Goal: Task Accomplishment & Management: Use online tool/utility

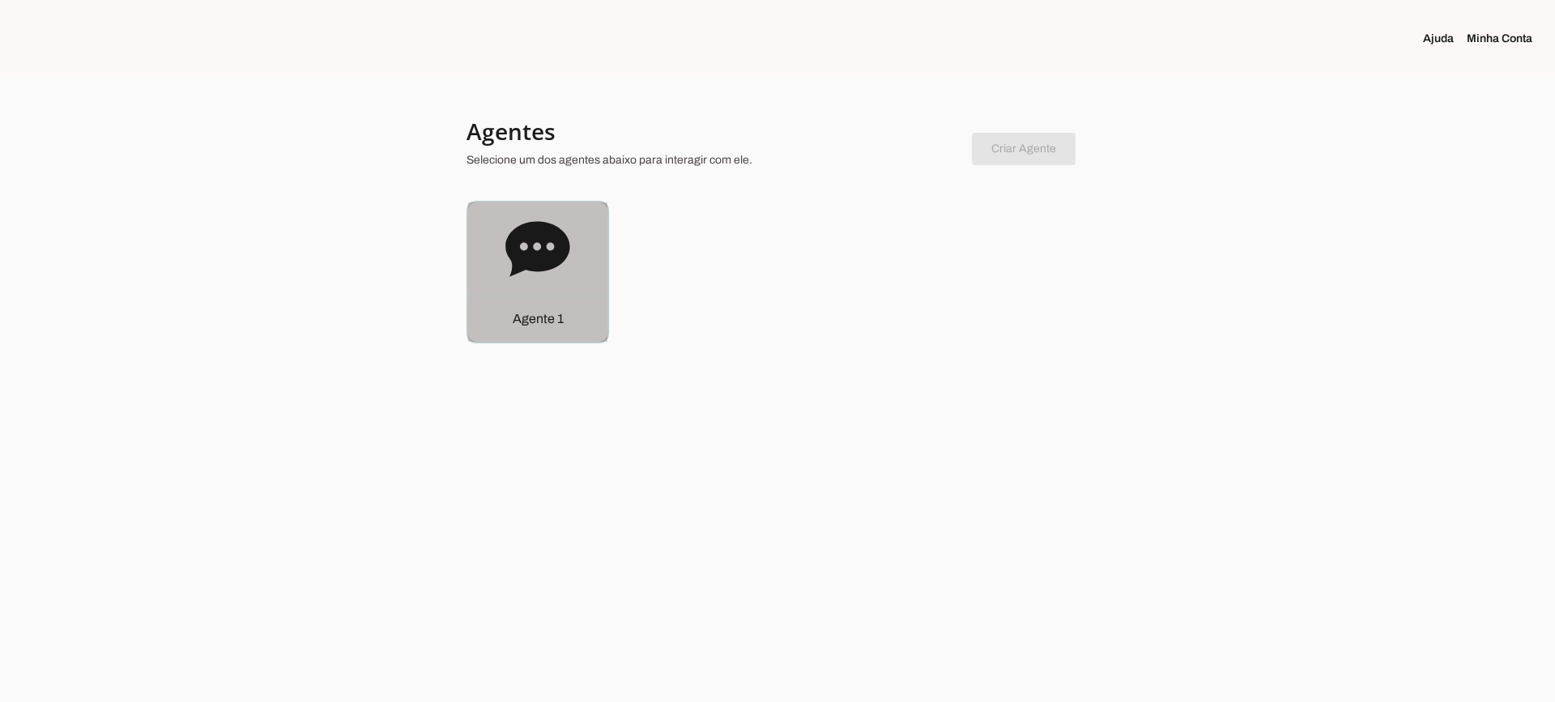
click at [565, 273] on icon at bounding box center [537, 249] width 65 height 65
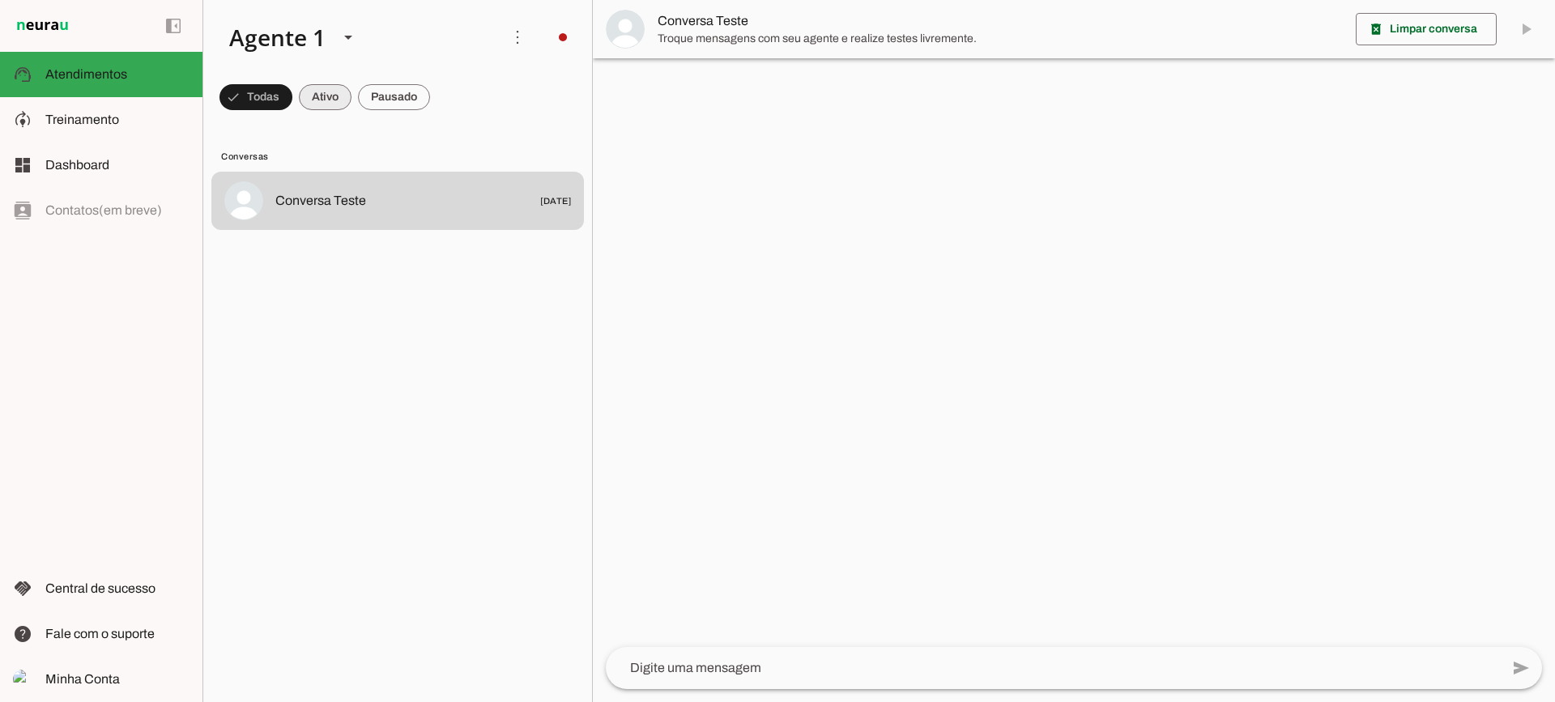
click at [292, 102] on span at bounding box center [256, 97] width 73 height 39
click at [278, 96] on span at bounding box center [249, 97] width 58 height 39
click at [278, 93] on span at bounding box center [249, 97] width 58 height 39
click at [278, 112] on span at bounding box center [249, 97] width 58 height 39
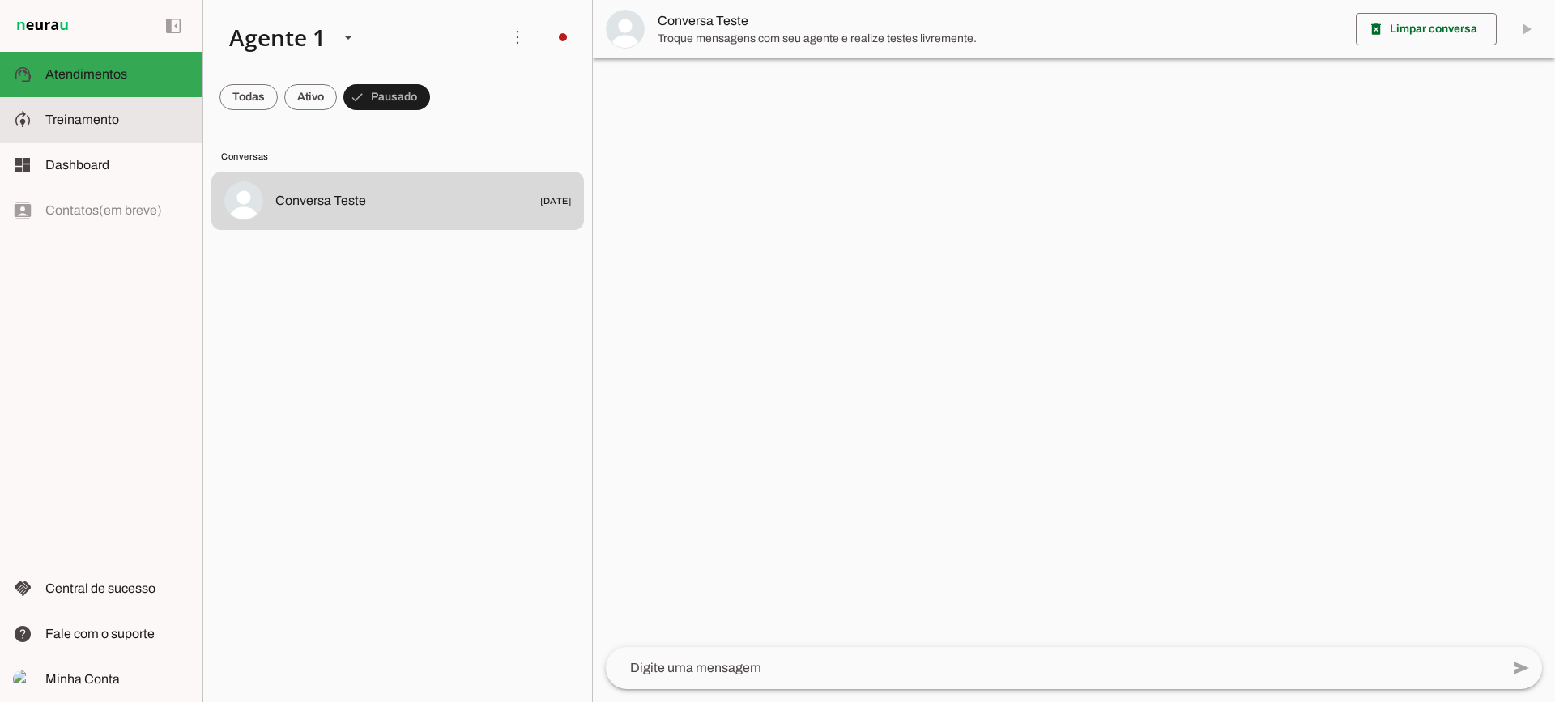
click at [106, 104] on md-item "model_training Treinamento Treinamento" at bounding box center [101, 119] width 203 height 45
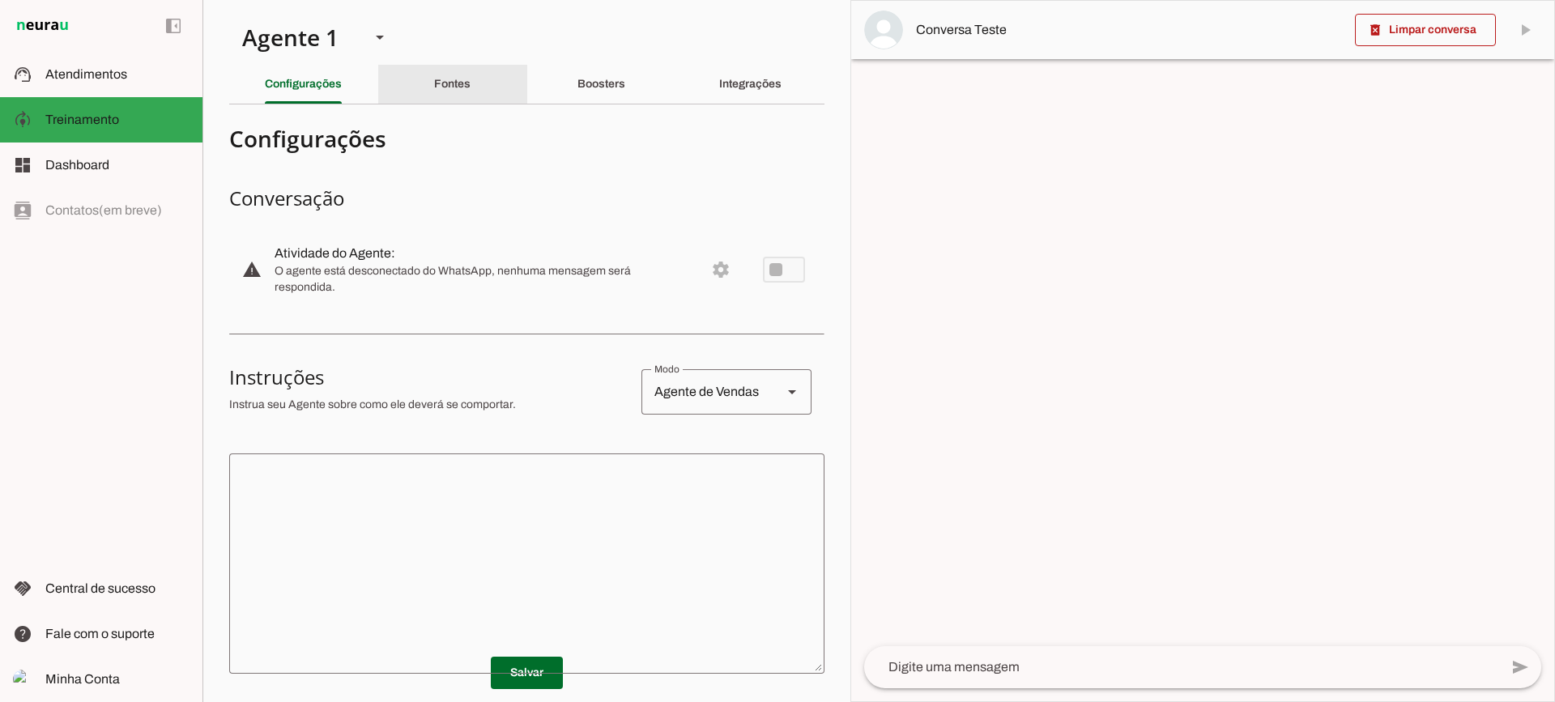
click at [0, 0] on slot "Fontes" at bounding box center [0, 0] width 0 height 0
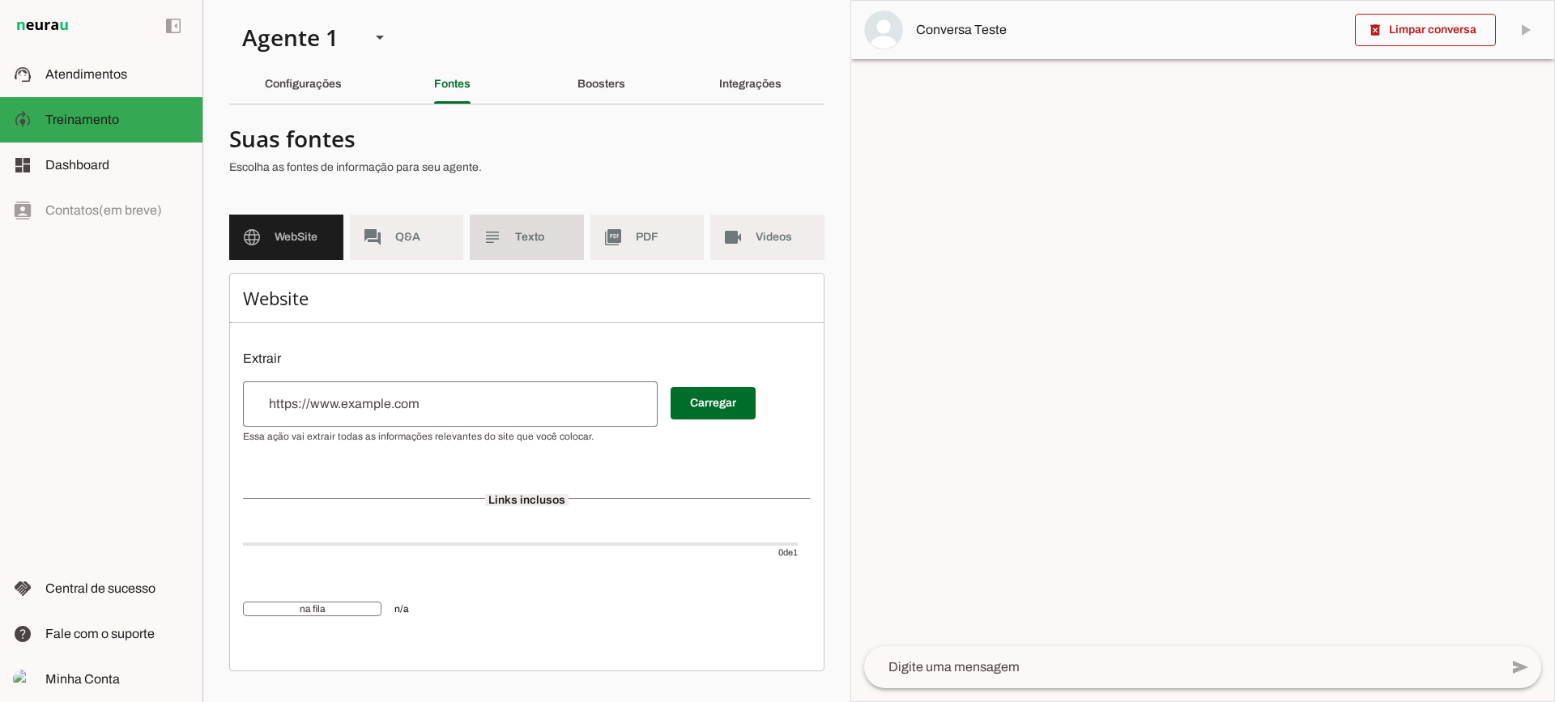
click at [518, 235] on span "Texto" at bounding box center [543, 237] width 56 height 16
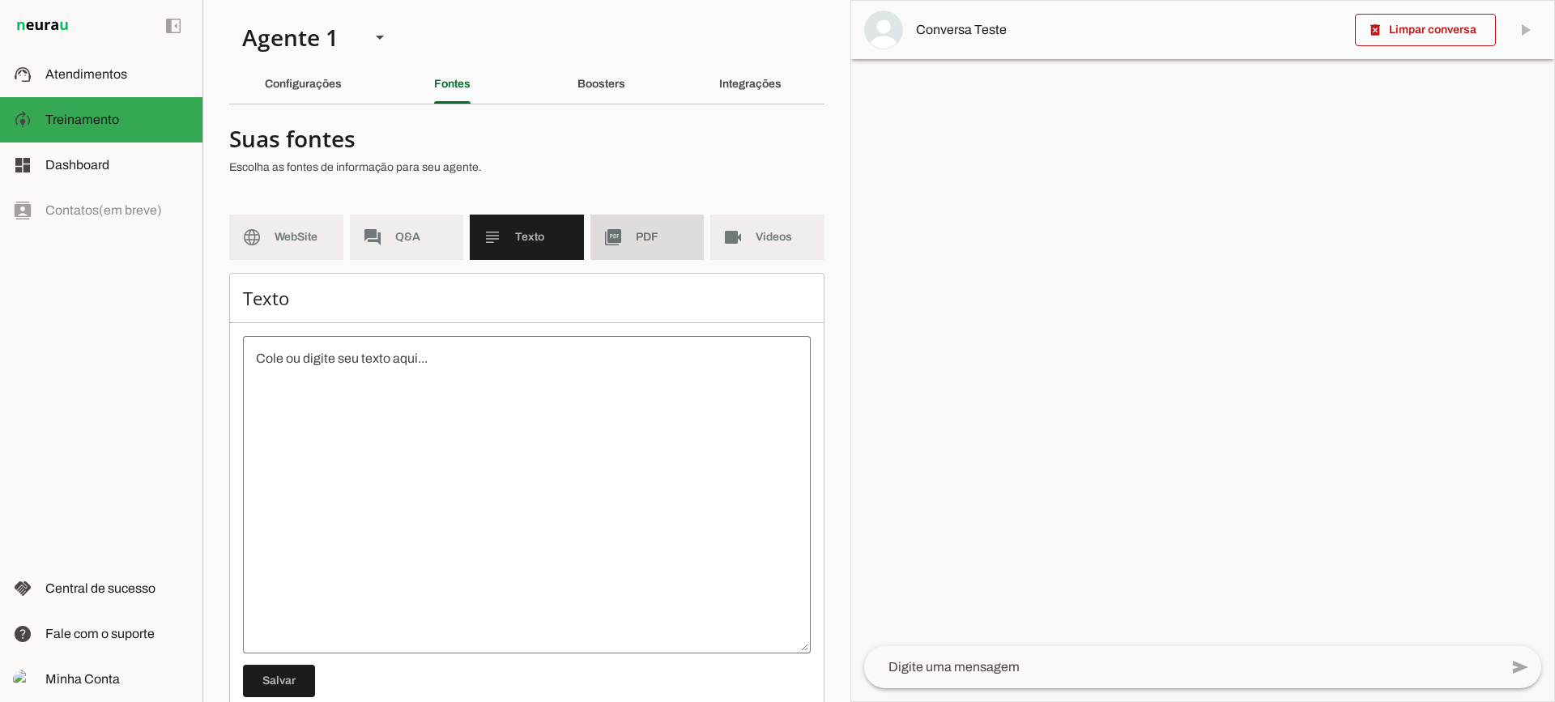
click at [642, 241] on span "PDF" at bounding box center [664, 237] width 56 height 16
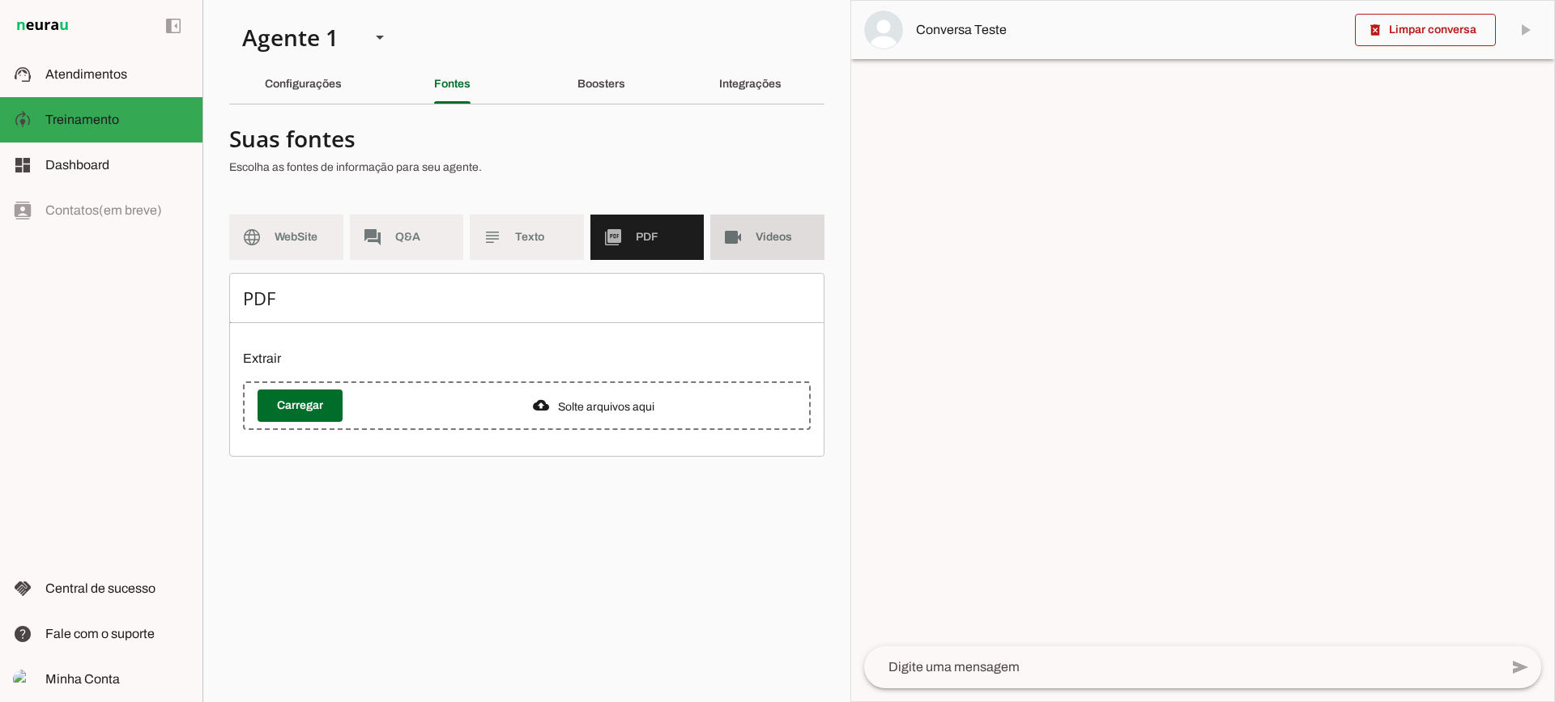
click at [778, 247] on md-item "videocam Videos" at bounding box center [767, 237] width 114 height 45
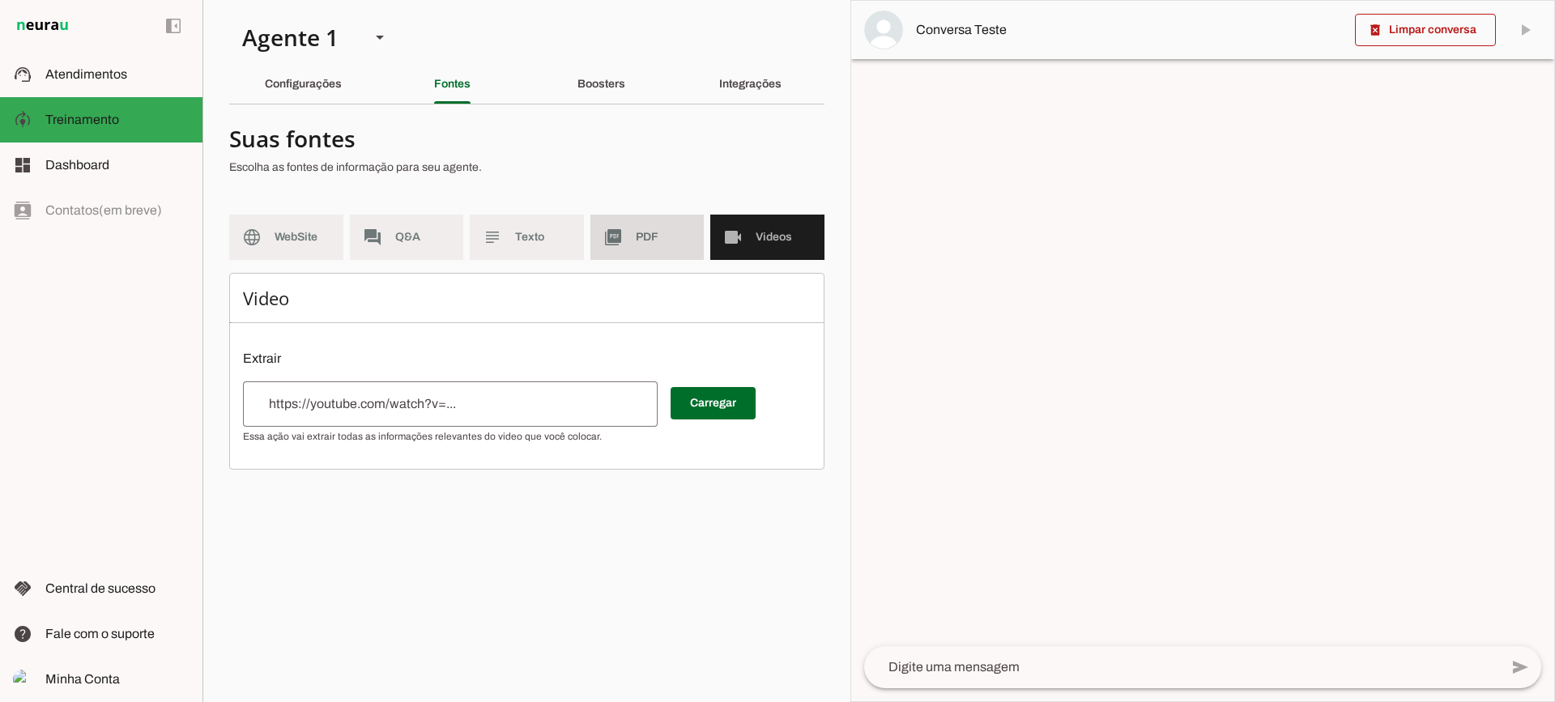
click at [603, 226] on md-item "picture_as_pdf PDF" at bounding box center [648, 237] width 114 height 45
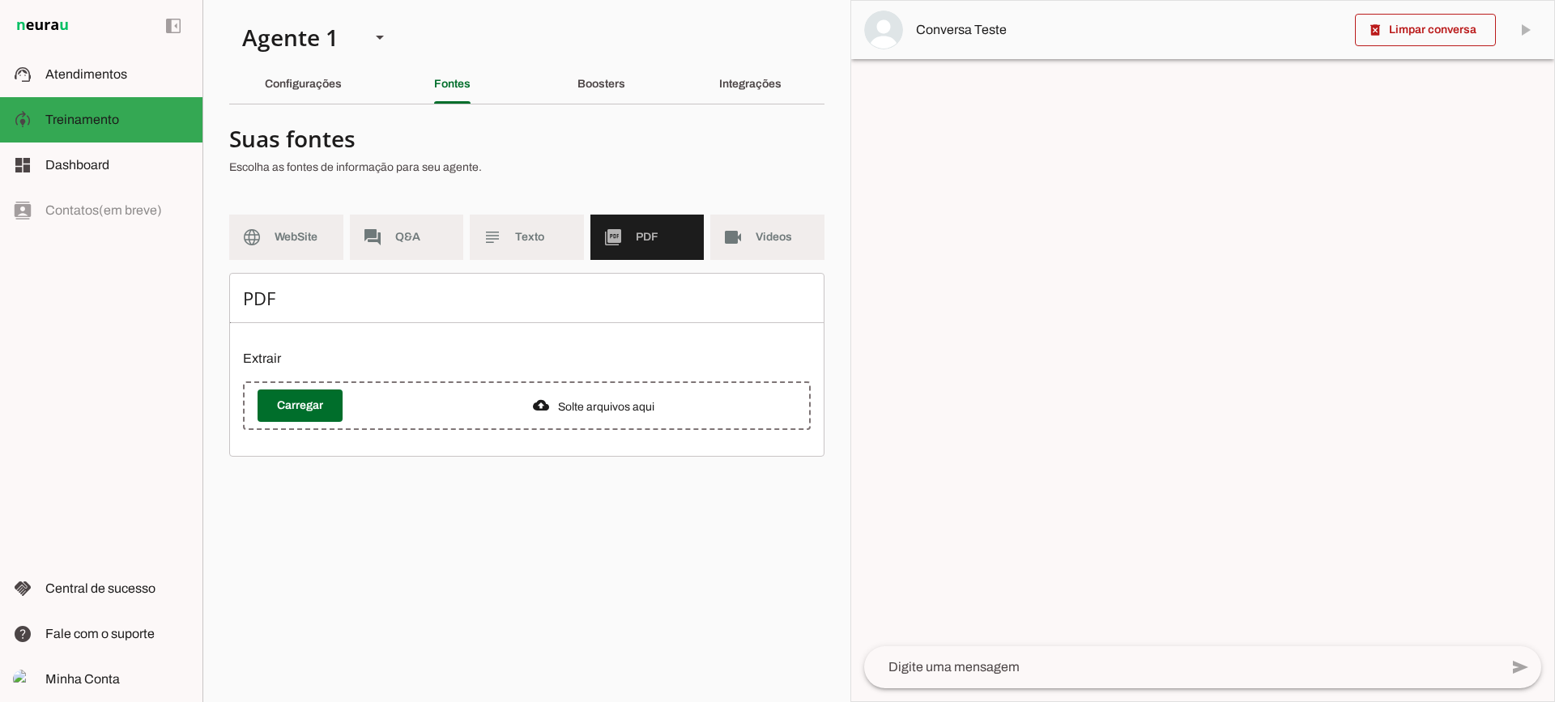
drag, startPoint x: 603, startPoint y: 53, endPoint x: 600, endPoint y: 83, distance: 29.3
click at [602, 59] on section "Agente 1 Criar Agente Você atingiu o limite de IAs Neurau permitidas. Atualize …" at bounding box center [527, 351] width 648 height 702
click at [0, 0] on slot "Boosters" at bounding box center [0, 0] width 0 height 0
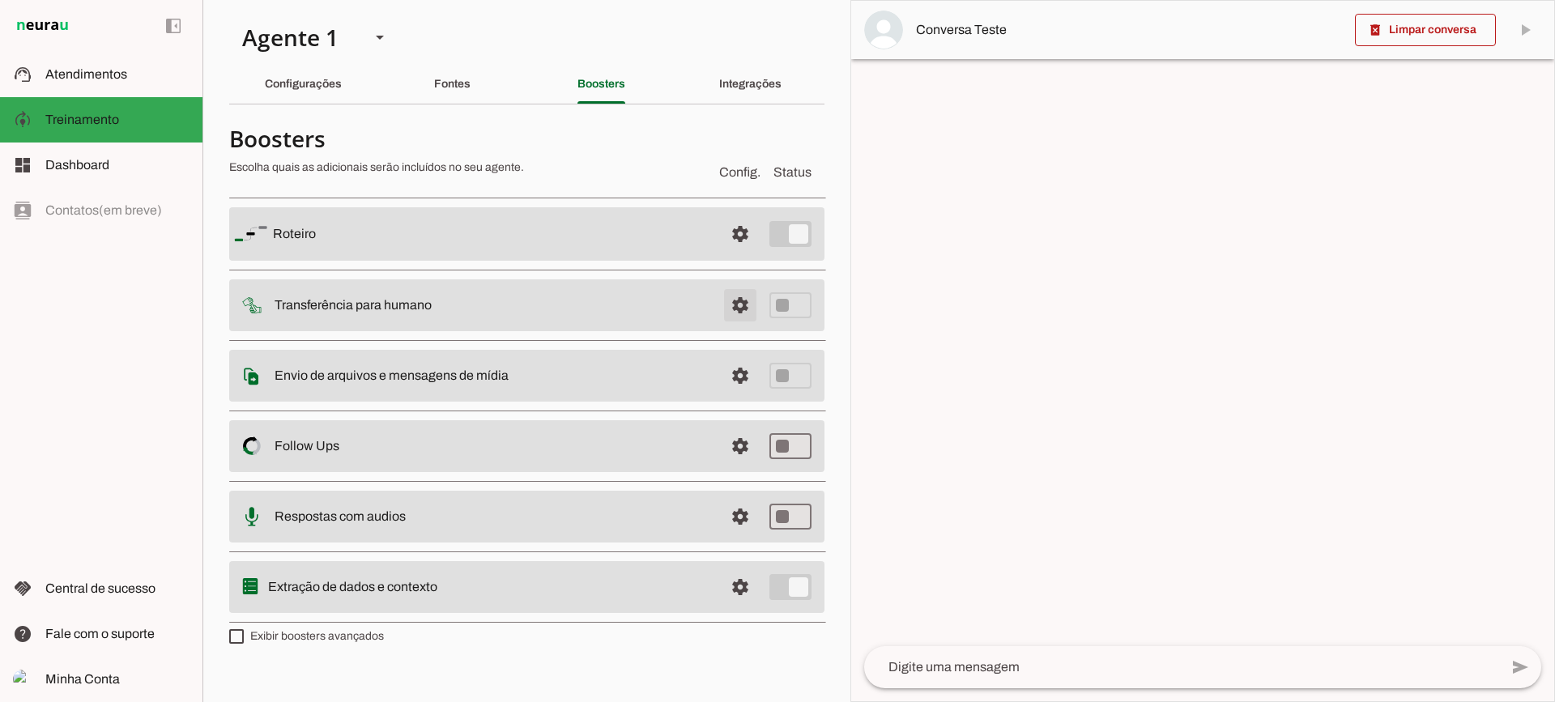
click at [738, 254] on span at bounding box center [740, 234] width 39 height 39
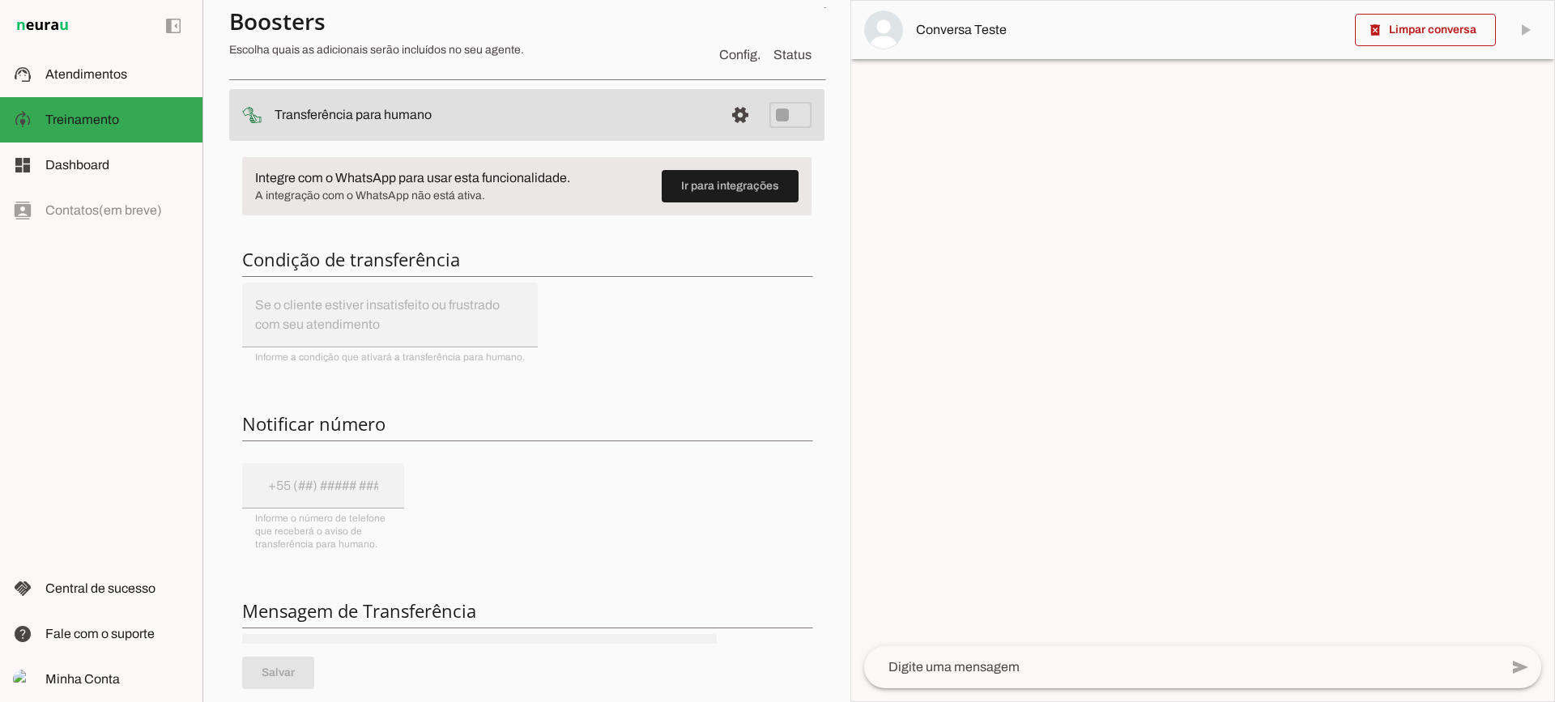
scroll to position [162, 0]
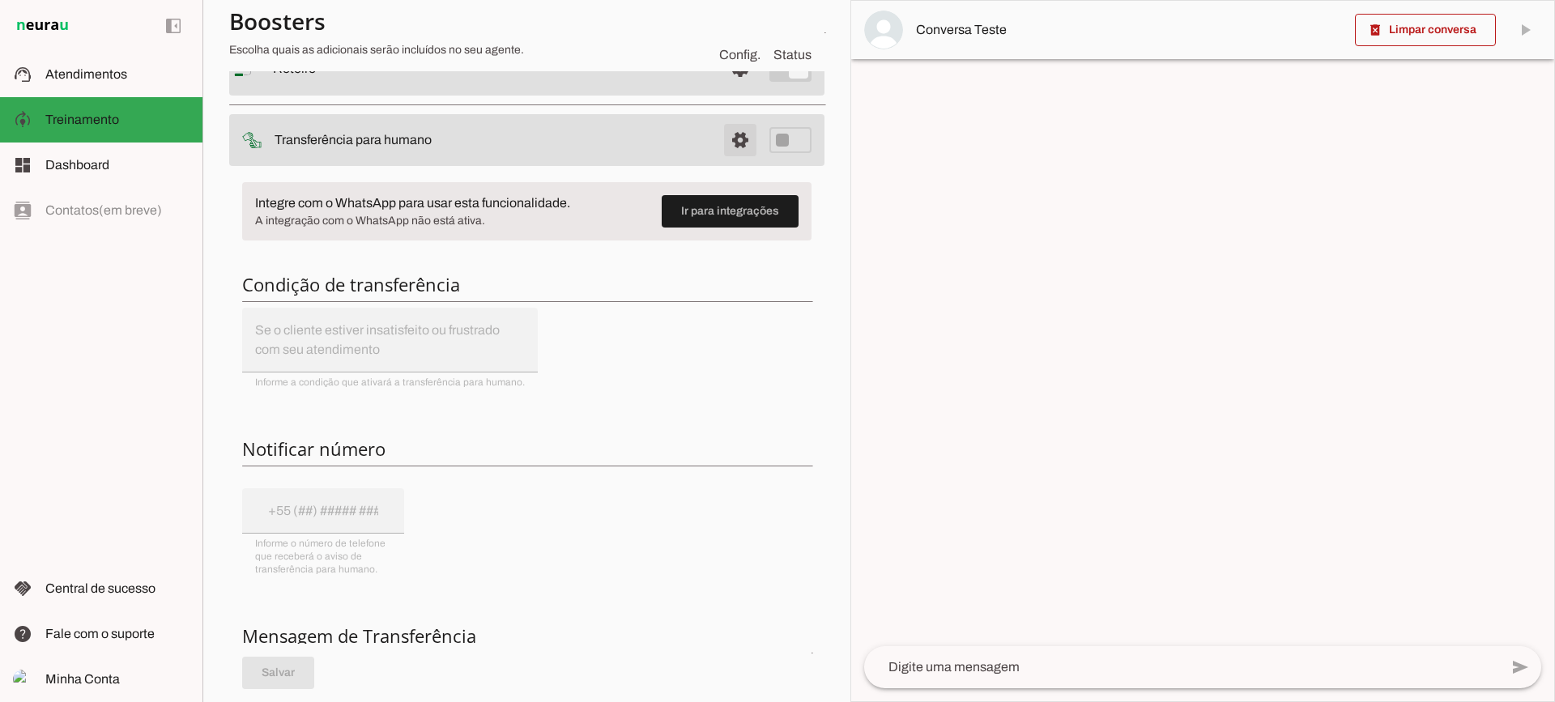
click at [721, 88] on span at bounding box center [740, 68] width 39 height 39
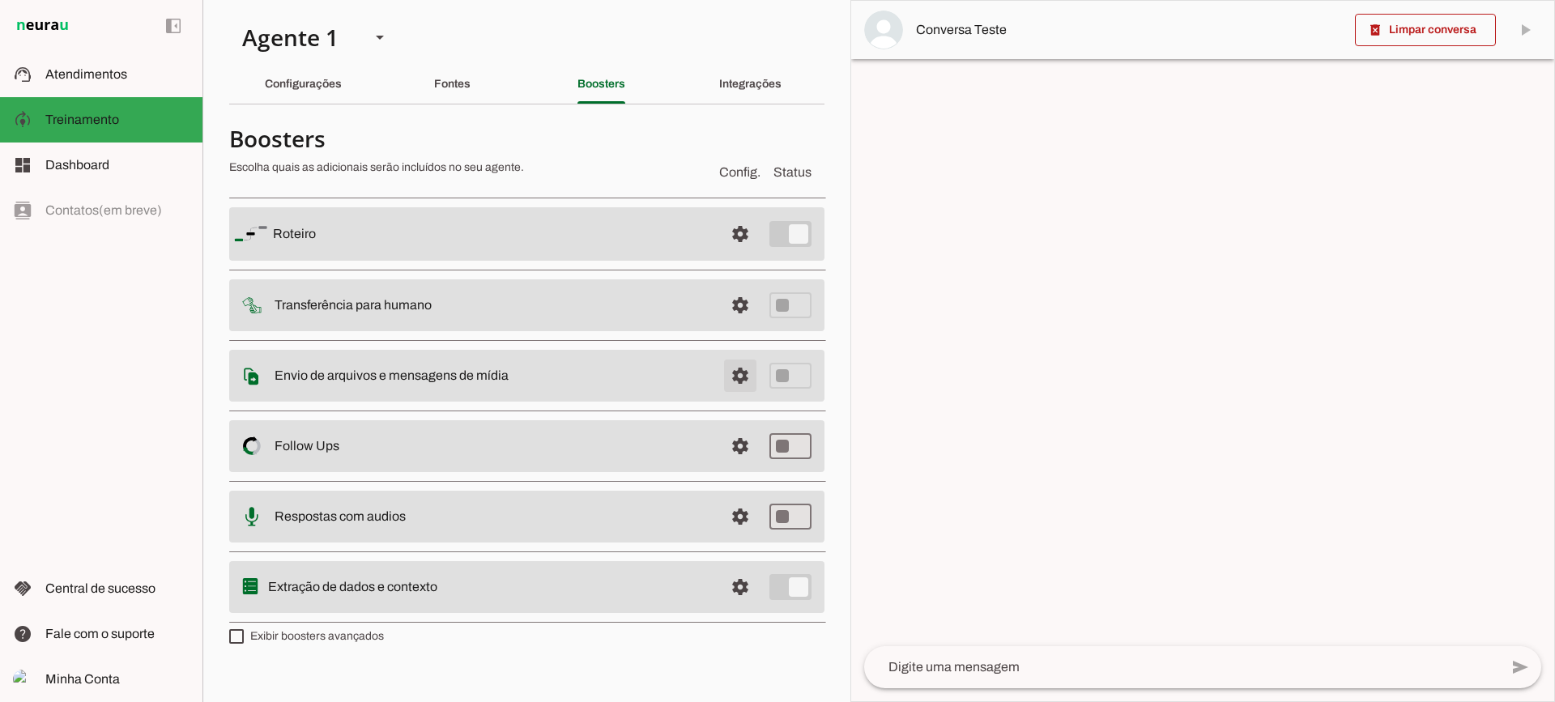
click at [741, 254] on span at bounding box center [740, 234] width 39 height 39
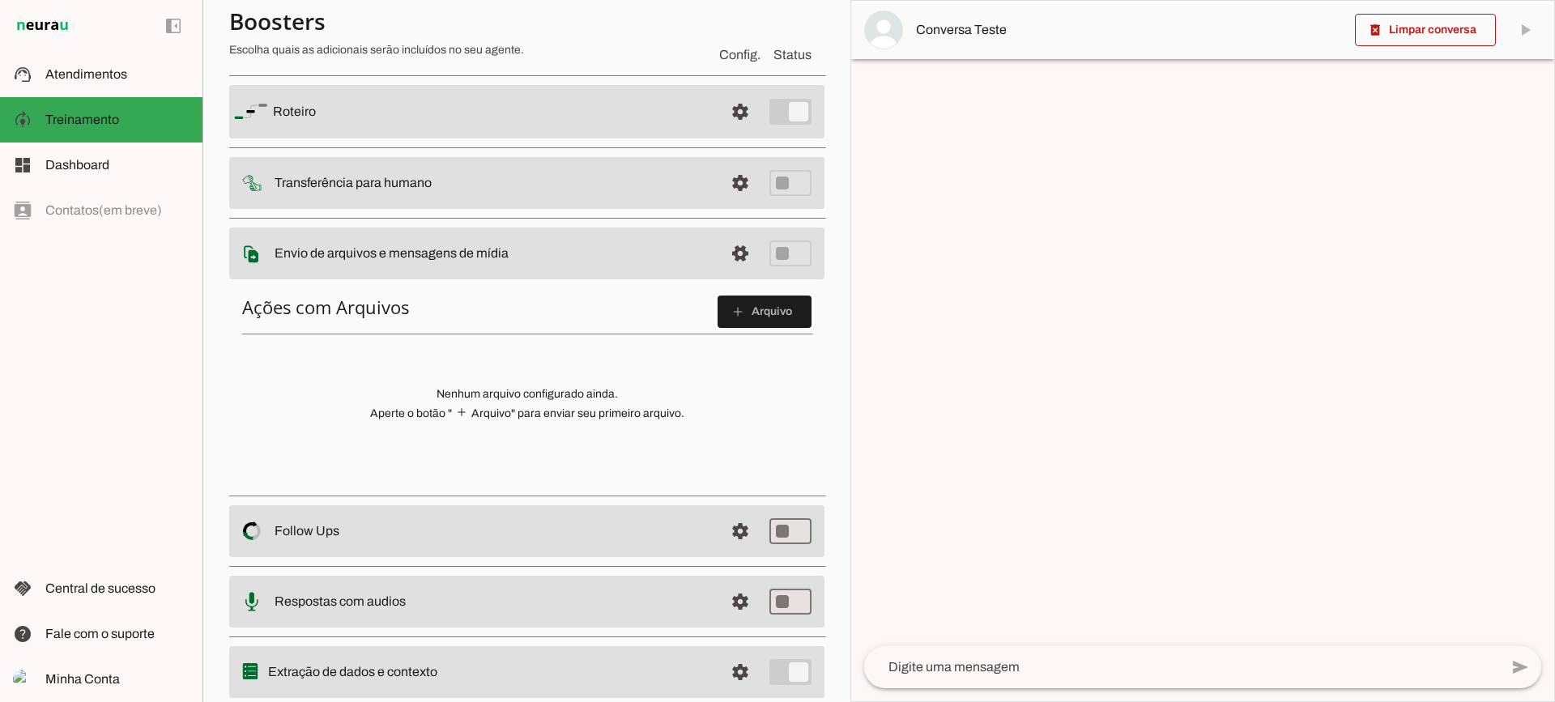
scroll to position [81, 0]
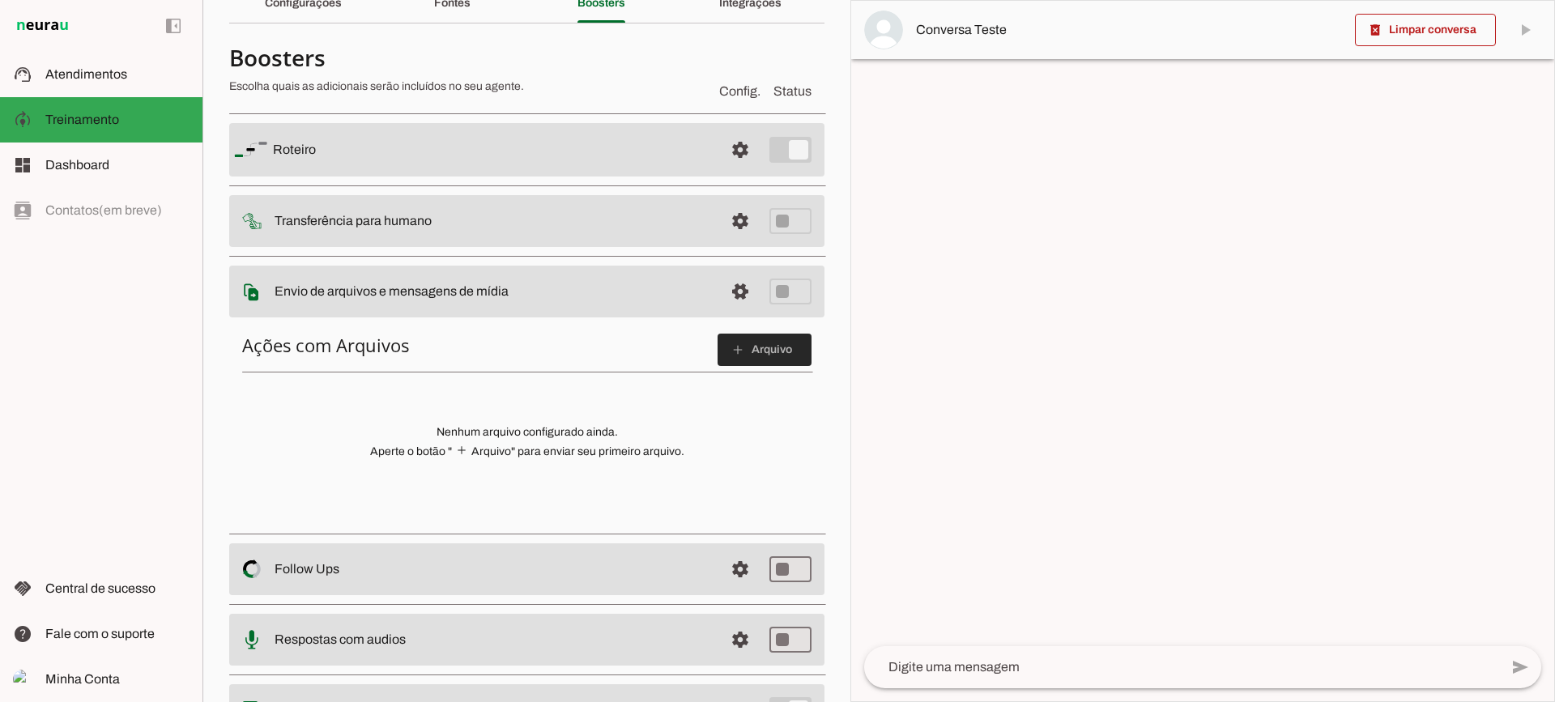
click at [744, 339] on span at bounding box center [765, 349] width 94 height 39
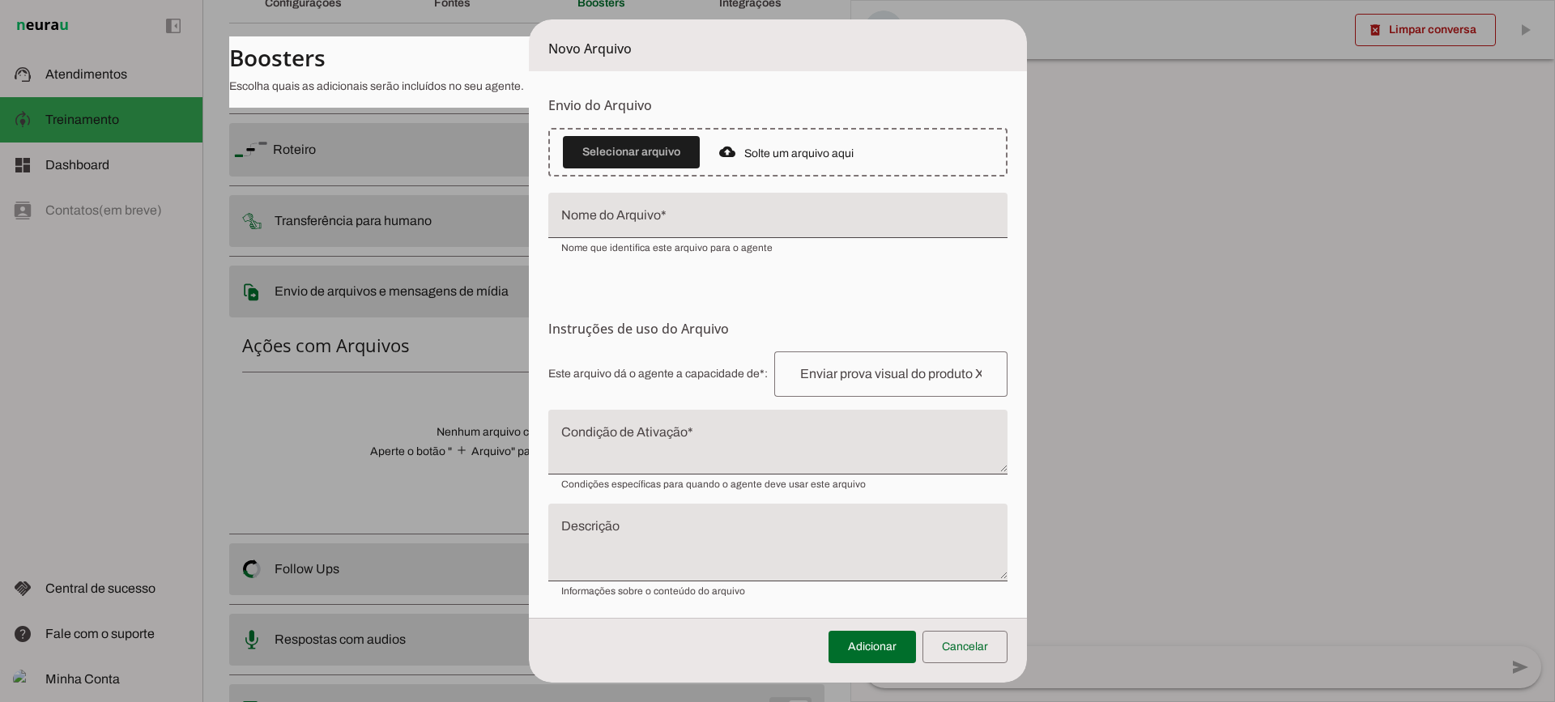
click at [716, 462] on textarea "Condição de Ativação" at bounding box center [777, 448] width 459 height 39
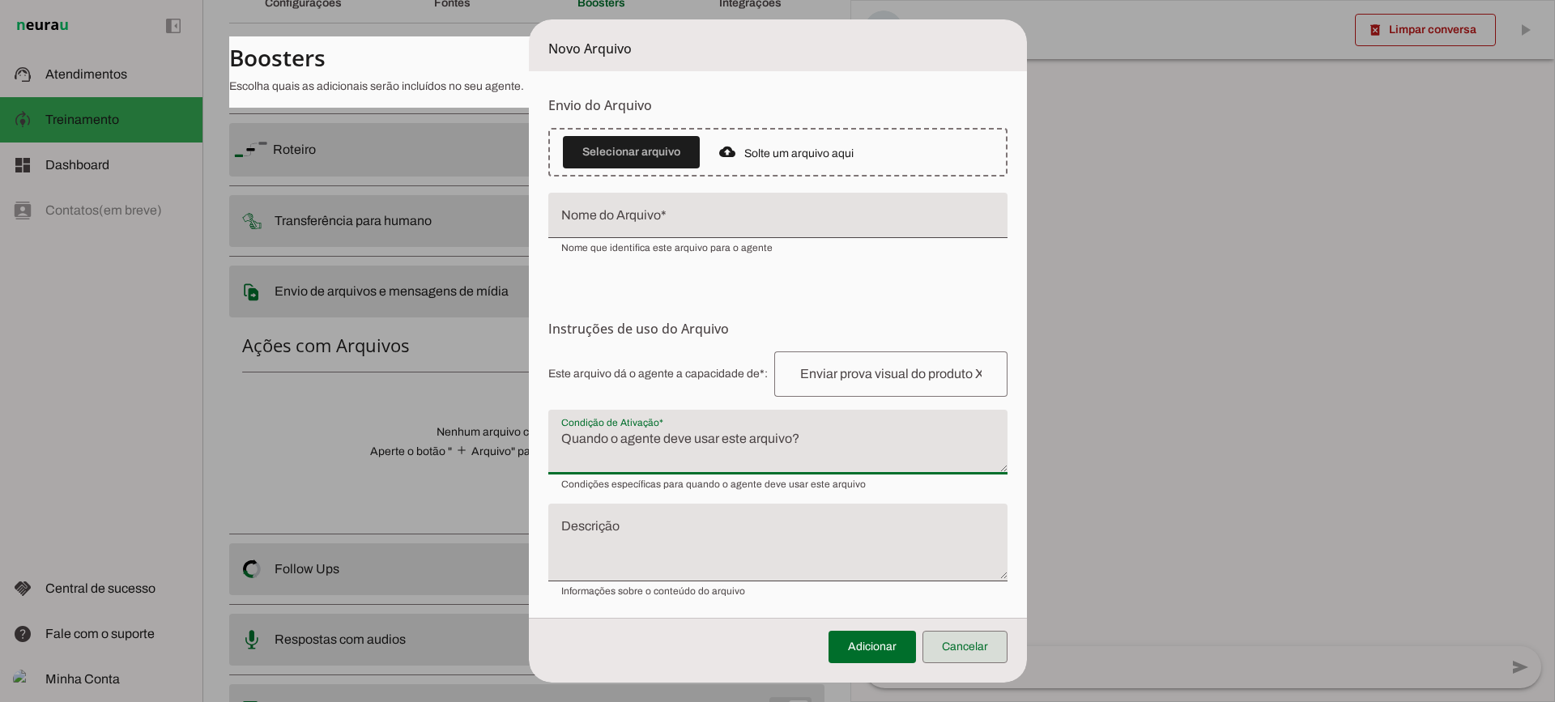
click at [965, 645] on span at bounding box center [965, 647] width 85 height 39
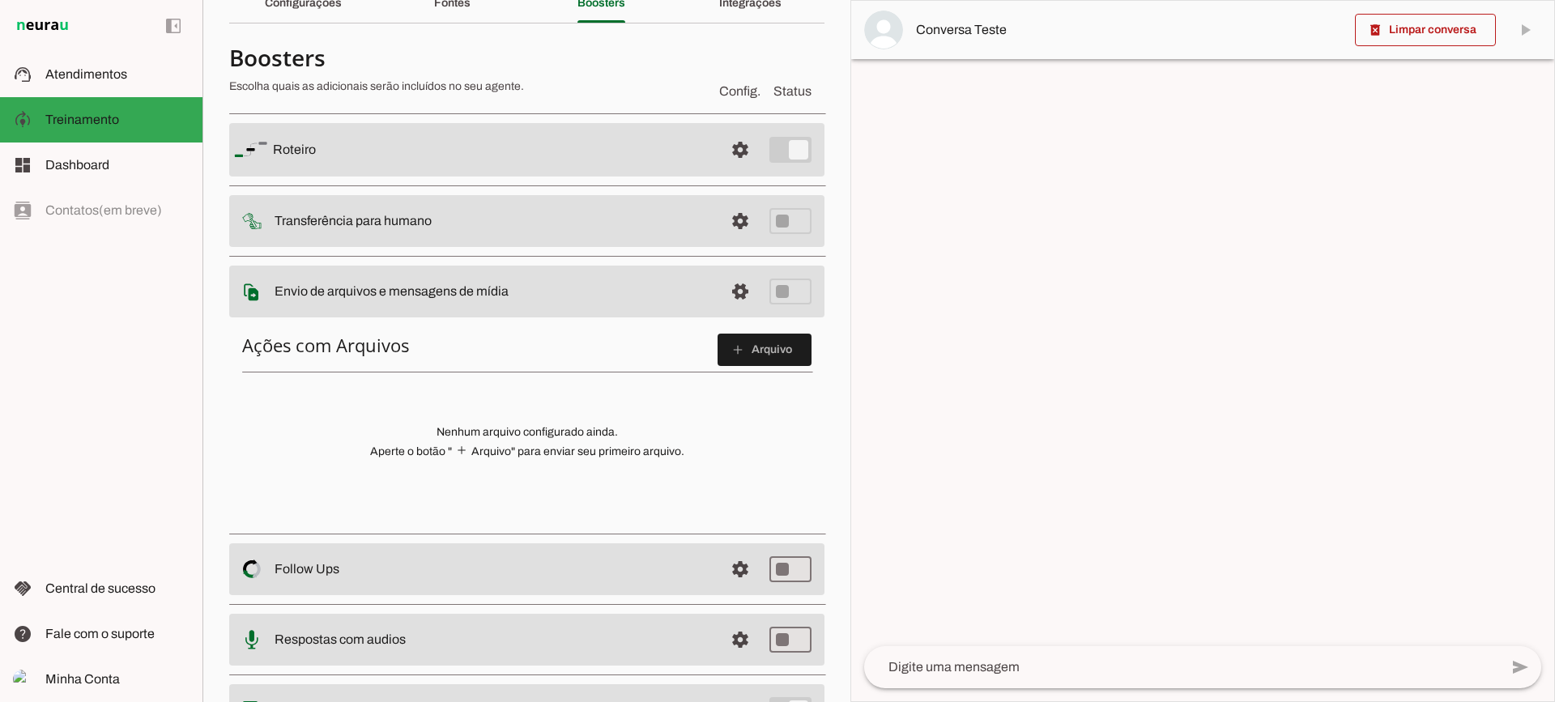
click at [750, 177] on md-item "settings Envio de arquivos e mensagens de mídia Arquivos e mensagens de mídia O…" at bounding box center [526, 149] width 595 height 53
click at [736, 169] on span at bounding box center [740, 149] width 39 height 39
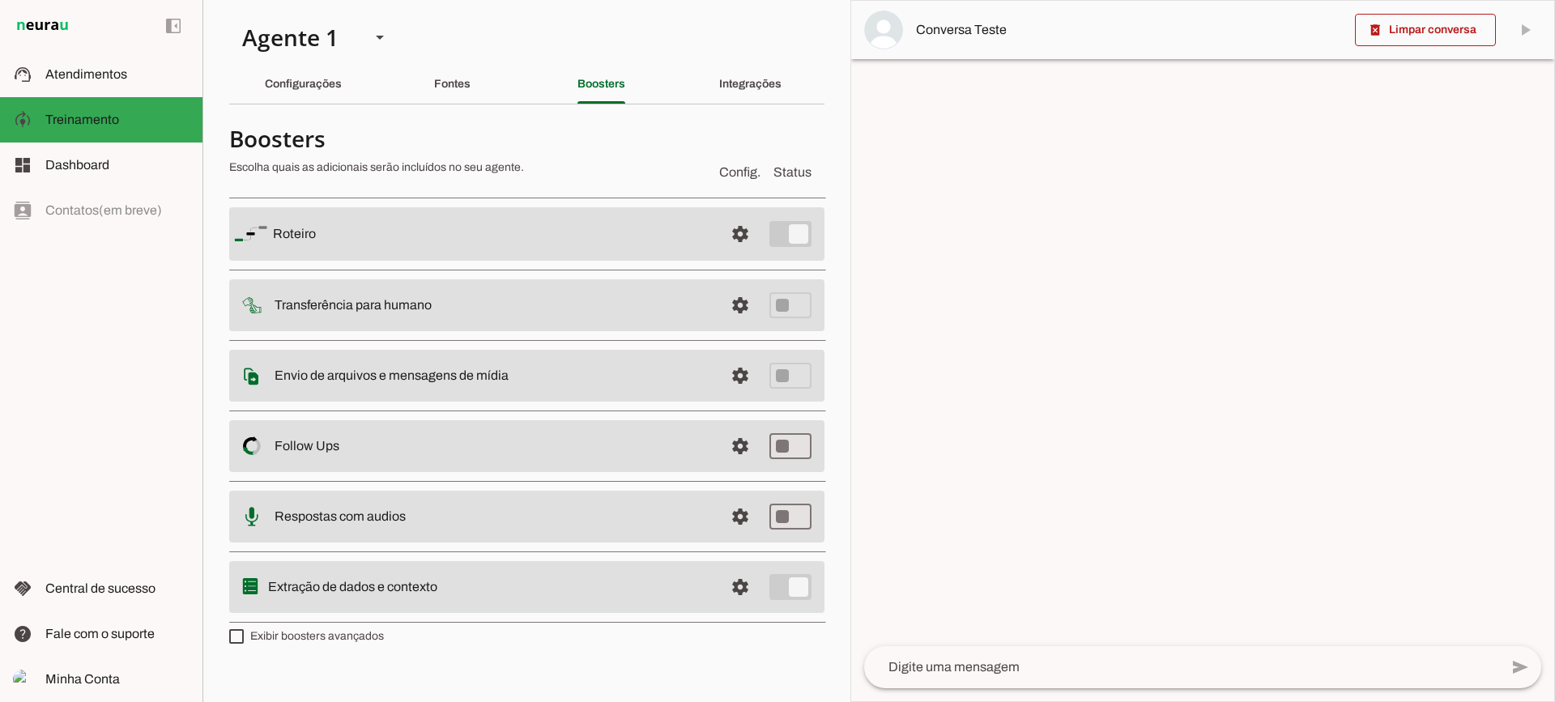
click at [326, 633] on label "Exibir boosters avançados" at bounding box center [306, 637] width 155 height 16
click at [244, 633] on md-checkbox at bounding box center [236, 636] width 15 height 15
type md-checkbox "on"
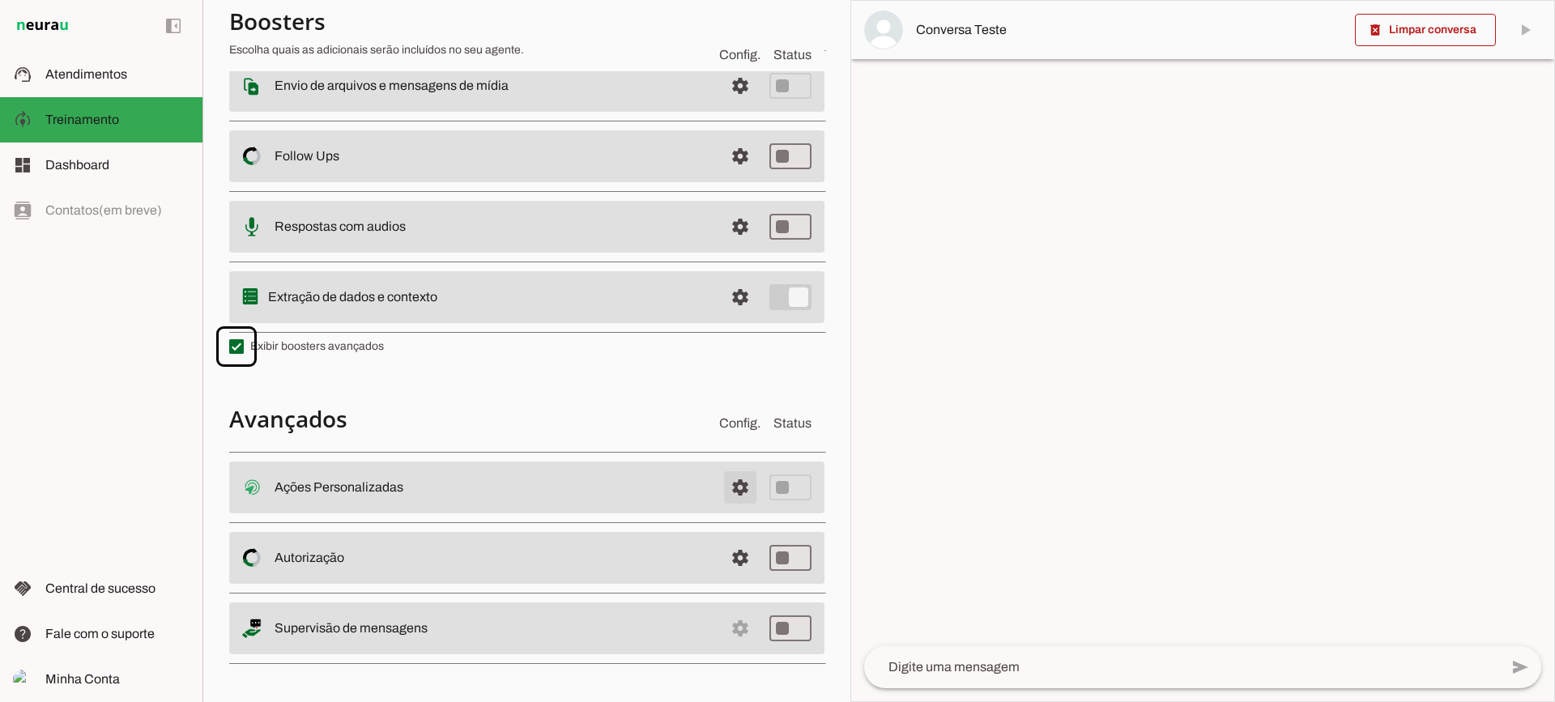
click at [721, 476] on span at bounding box center [740, 487] width 39 height 39
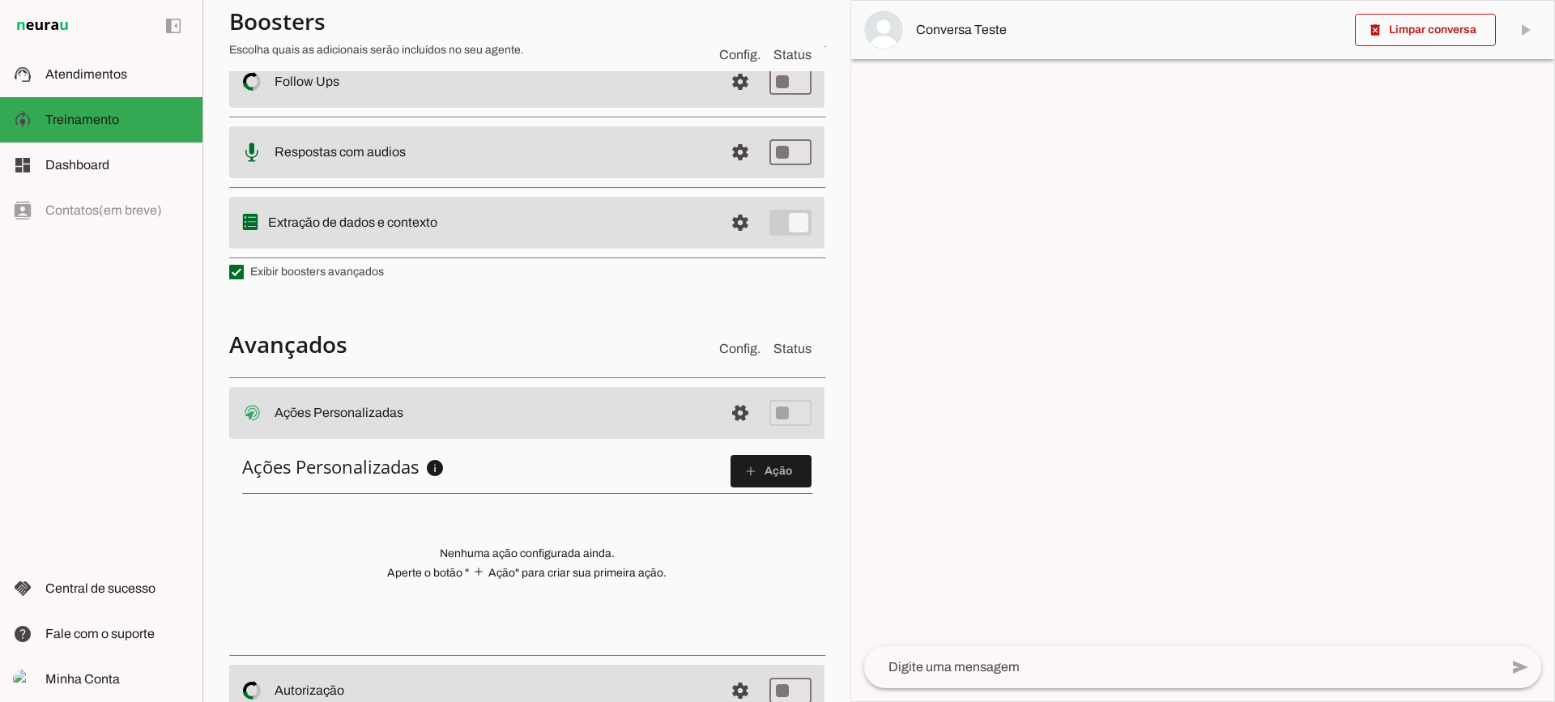
scroll to position [494, 0]
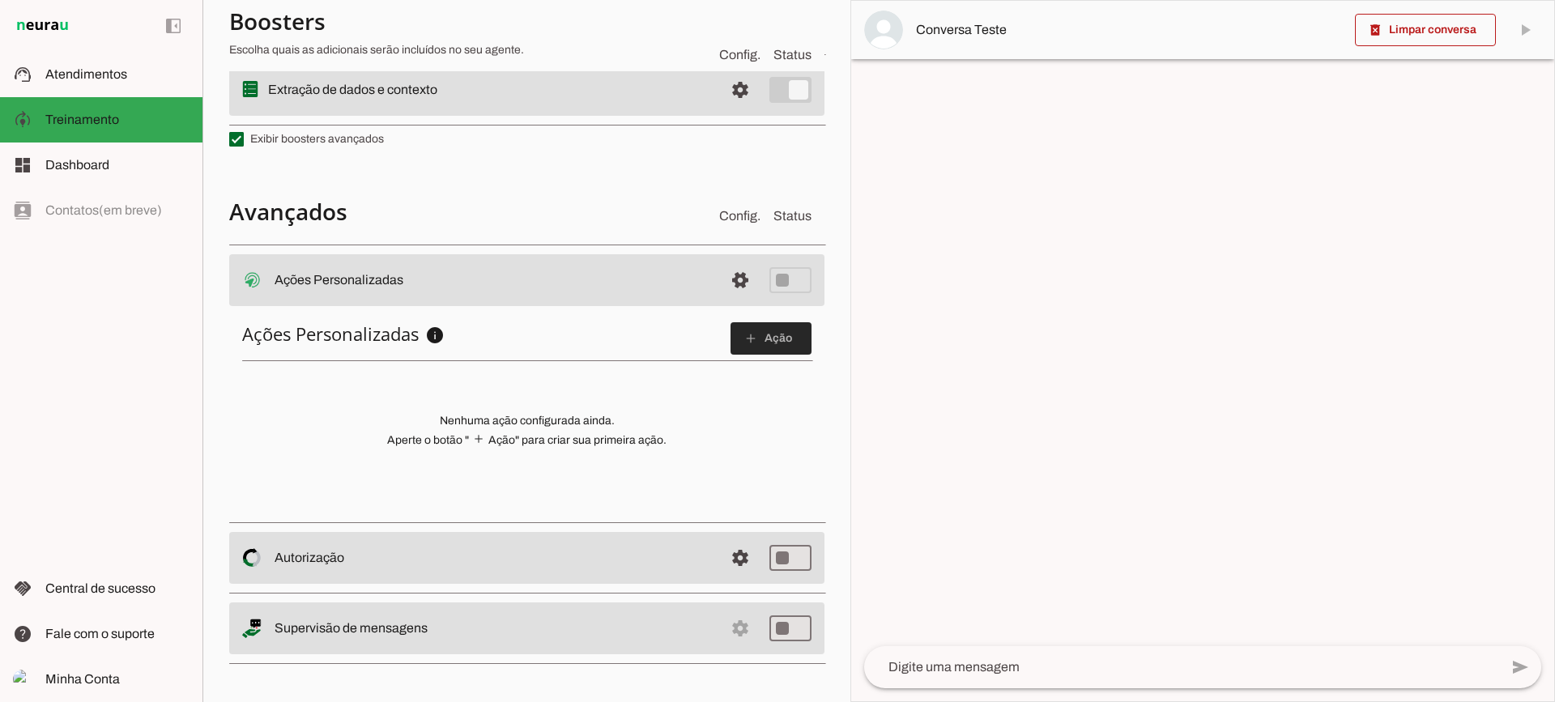
click at [786, 352] on span at bounding box center [771, 338] width 81 height 39
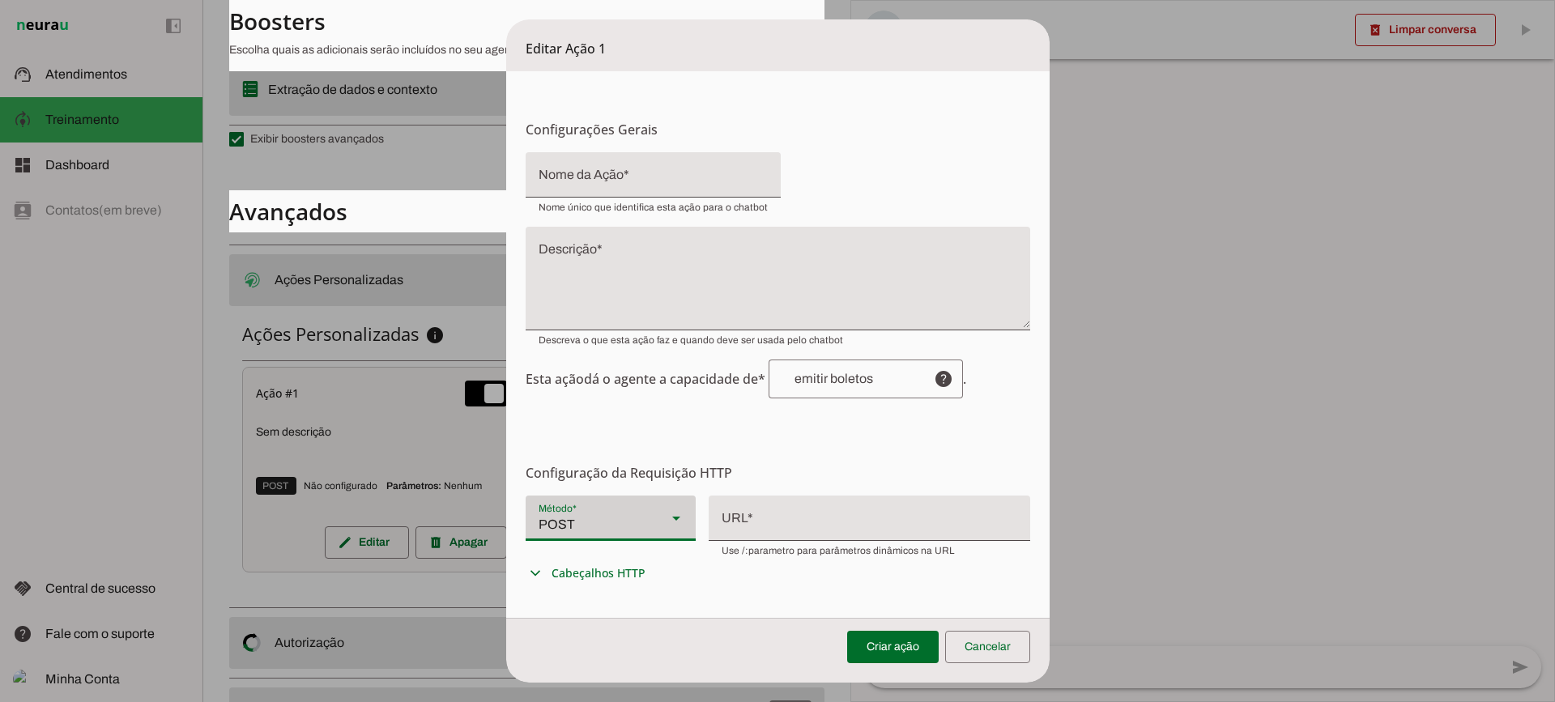
click at [647, 526] on div "Método* Método* POST" at bounding box center [611, 518] width 170 height 45
click at [1056, 150] on slot at bounding box center [1128, 139] width 144 height 19
type md-filled-select "GET"
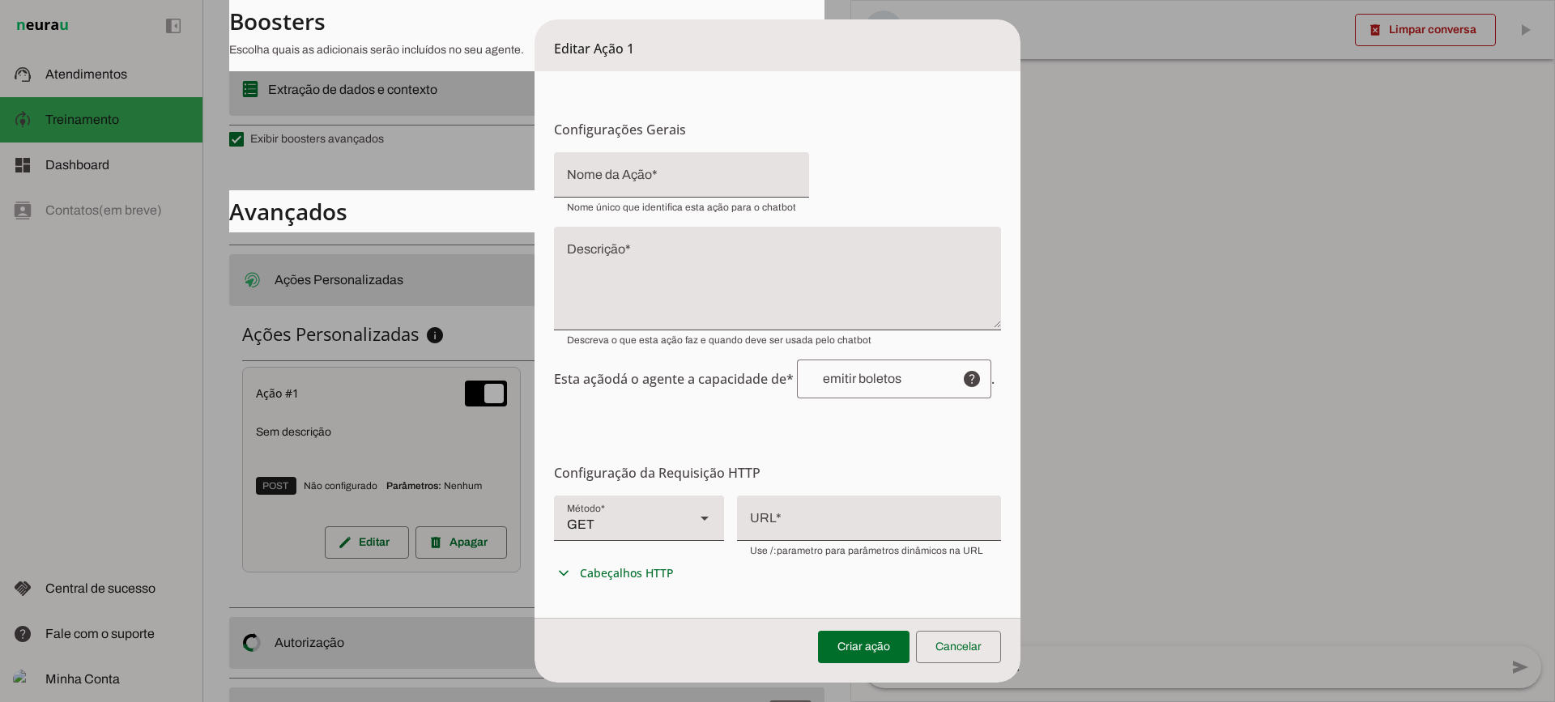
click at [773, 540] on div at bounding box center [869, 518] width 264 height 45
click at [819, 522] on div at bounding box center [869, 517] width 264 height 42
click at [967, 644] on span at bounding box center [958, 647] width 85 height 39
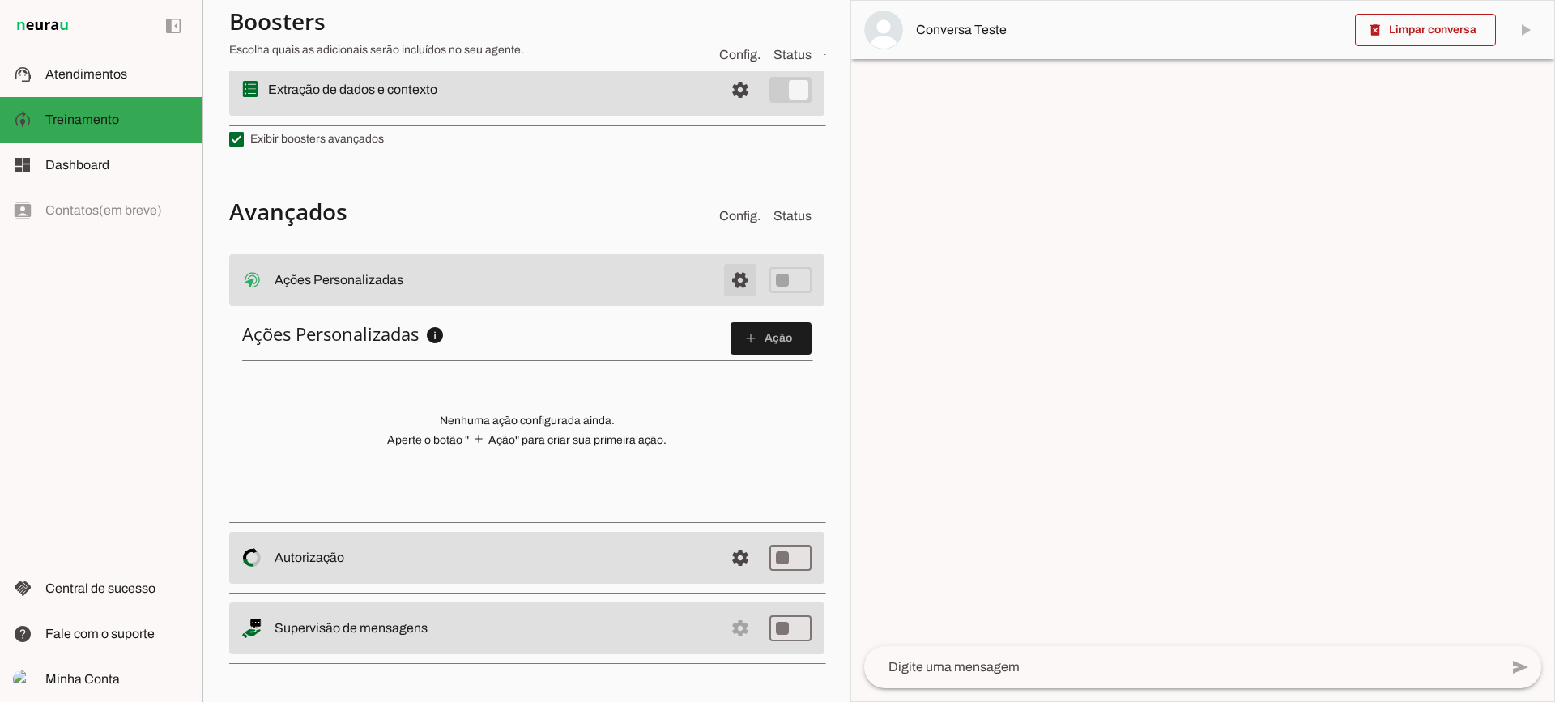
click at [721, 275] on span at bounding box center [740, 280] width 39 height 39
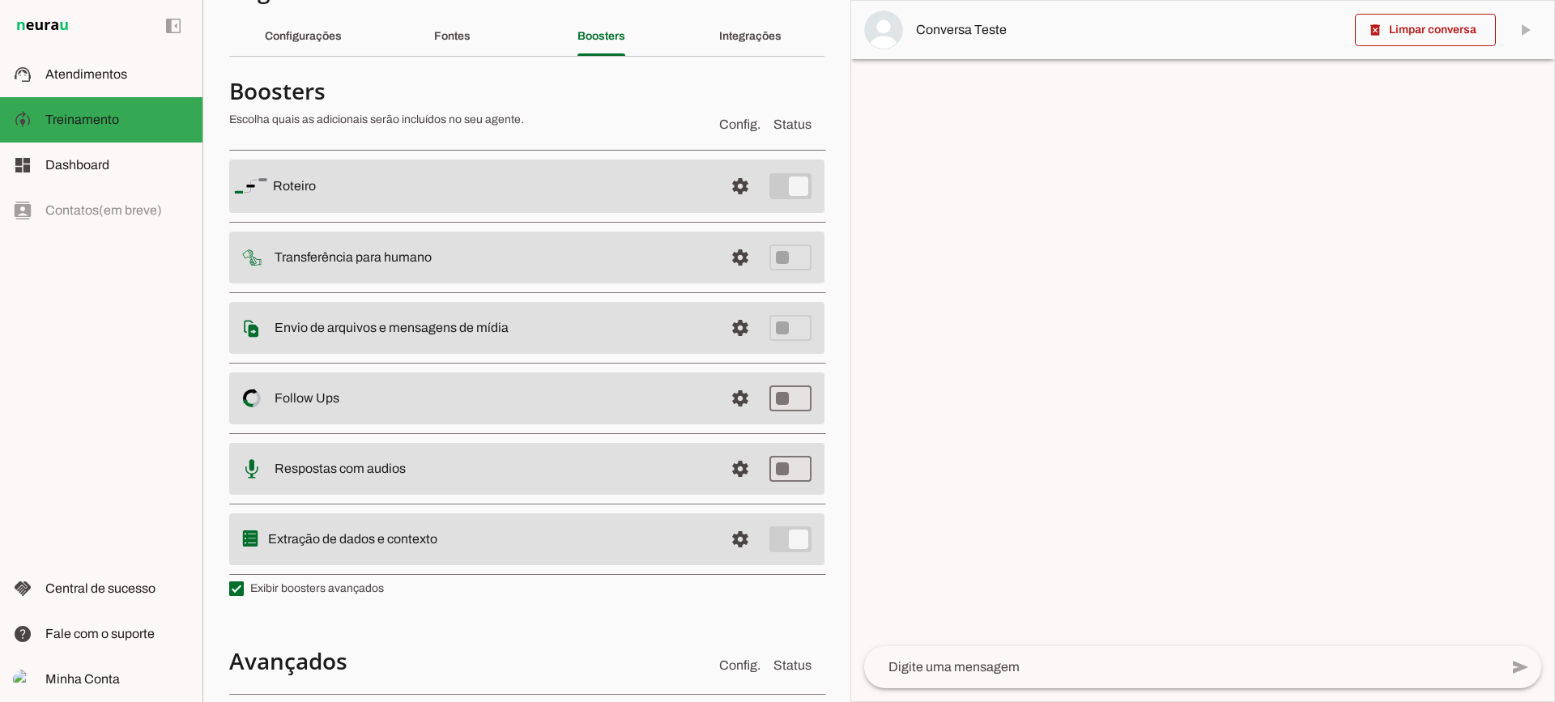
scroll to position [81, 0]
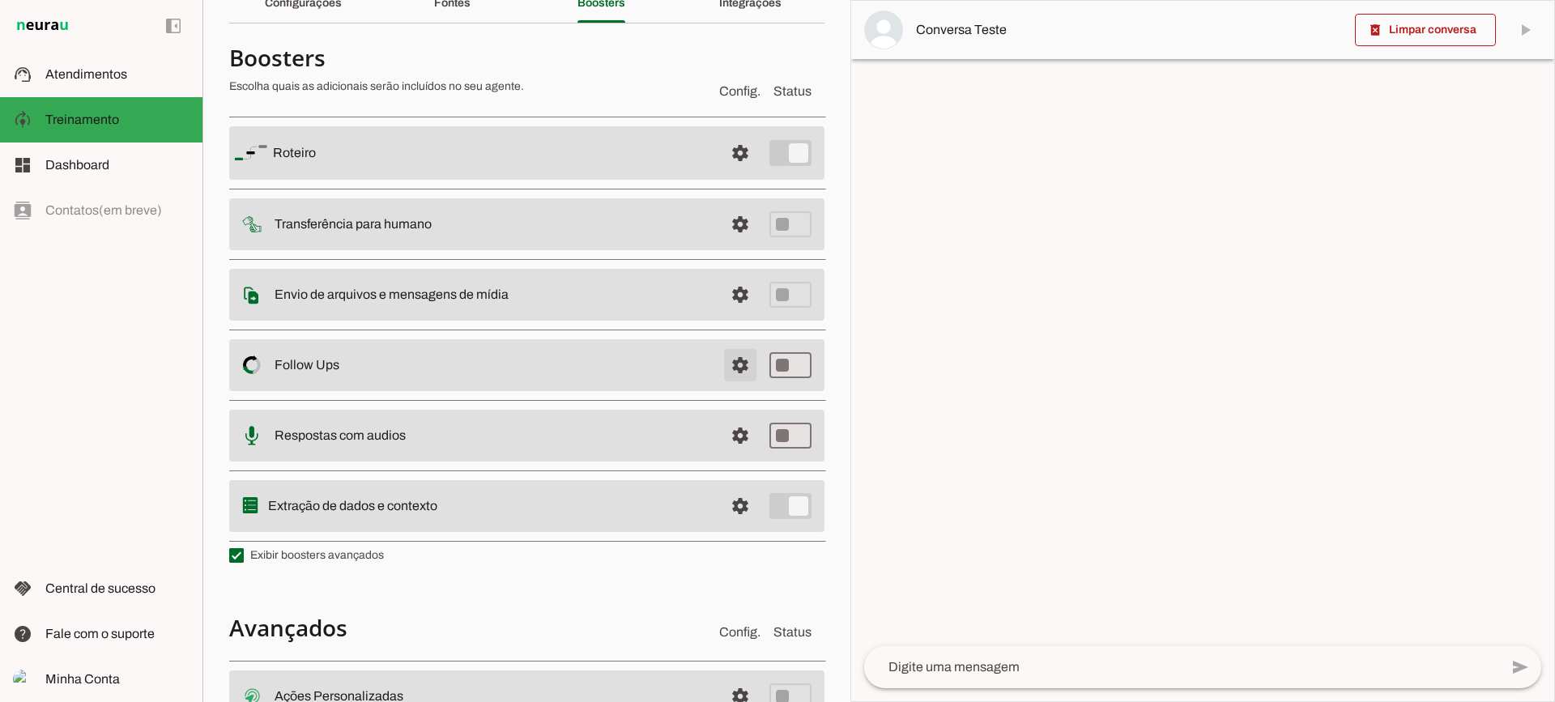
click at [738, 173] on span at bounding box center [740, 153] width 39 height 39
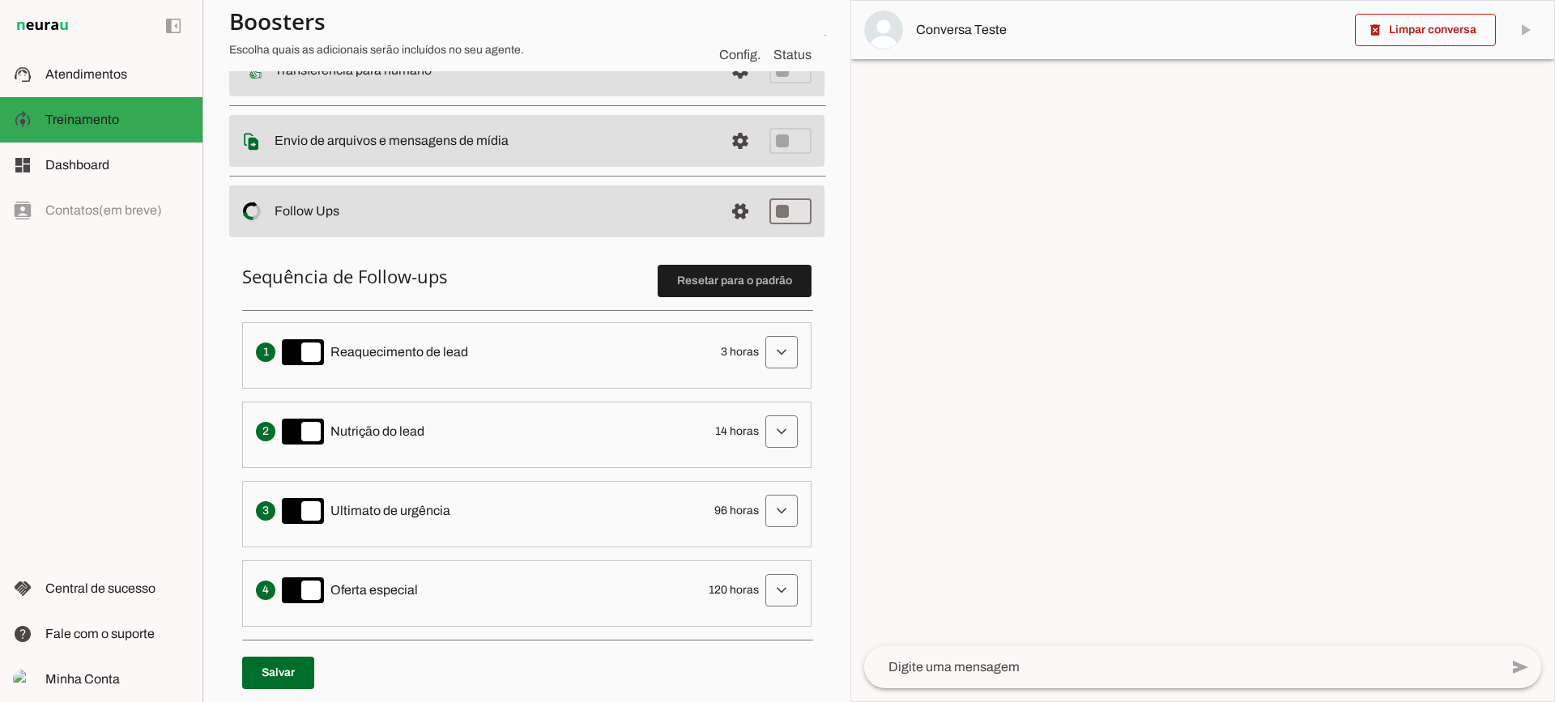
scroll to position [243, 0]
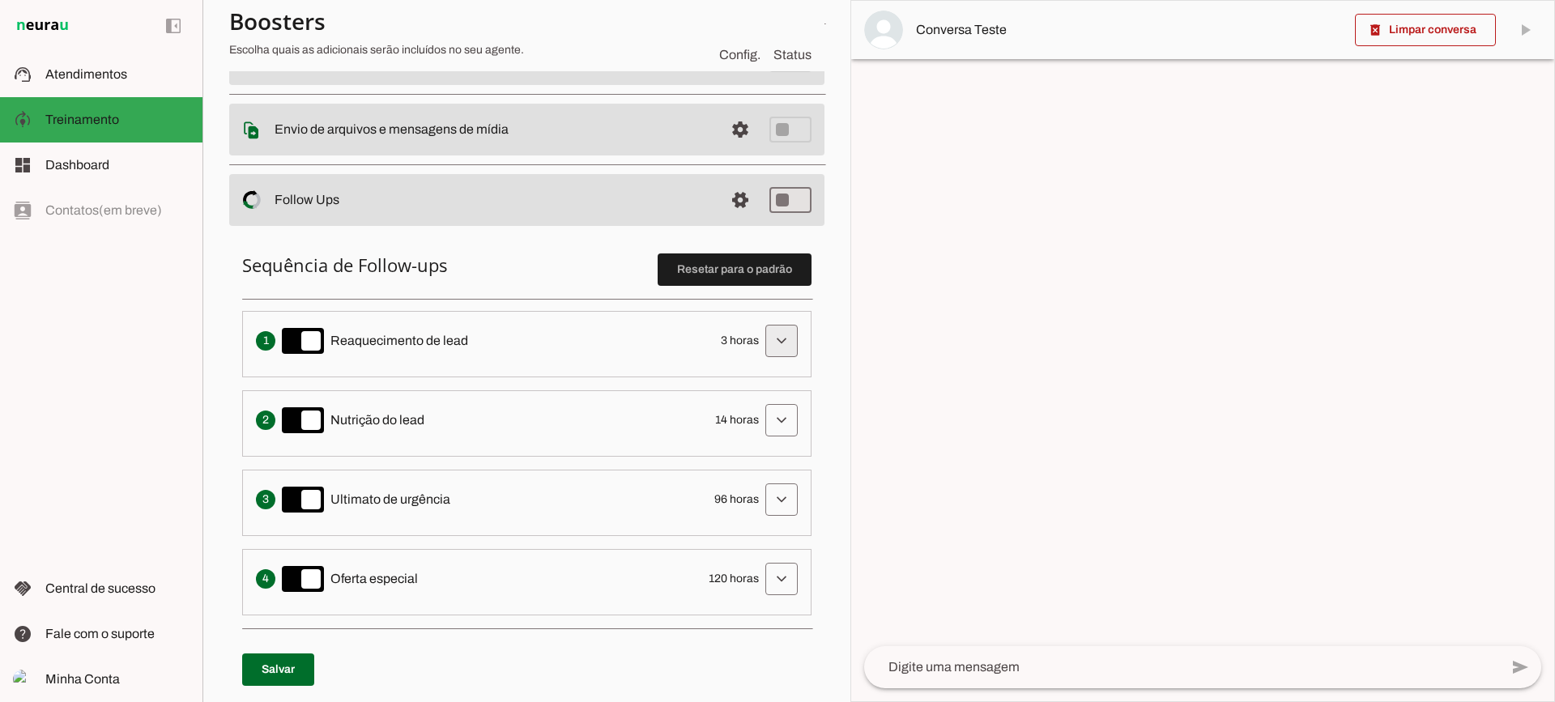
click at [774, 348] on span at bounding box center [781, 341] width 39 height 39
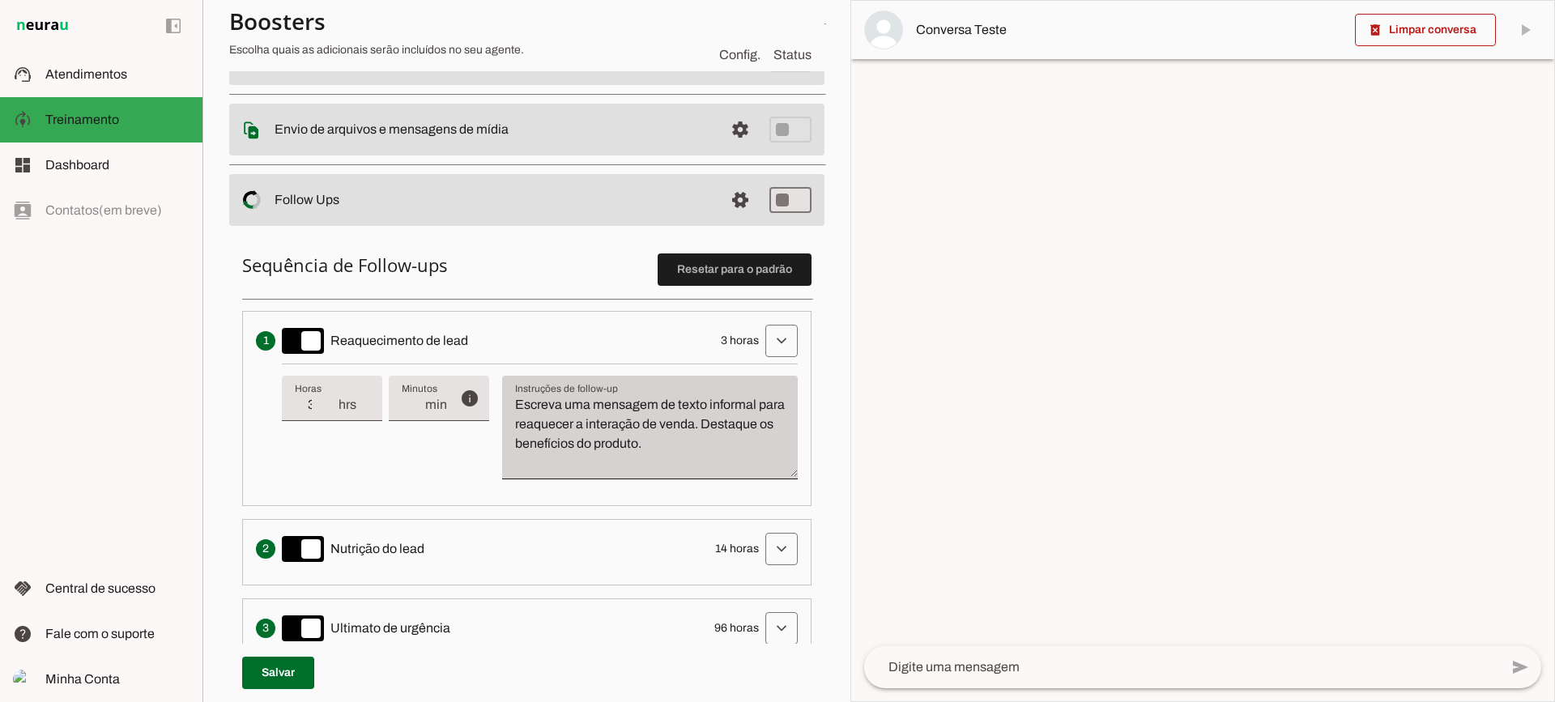
scroll to position [324, 0]
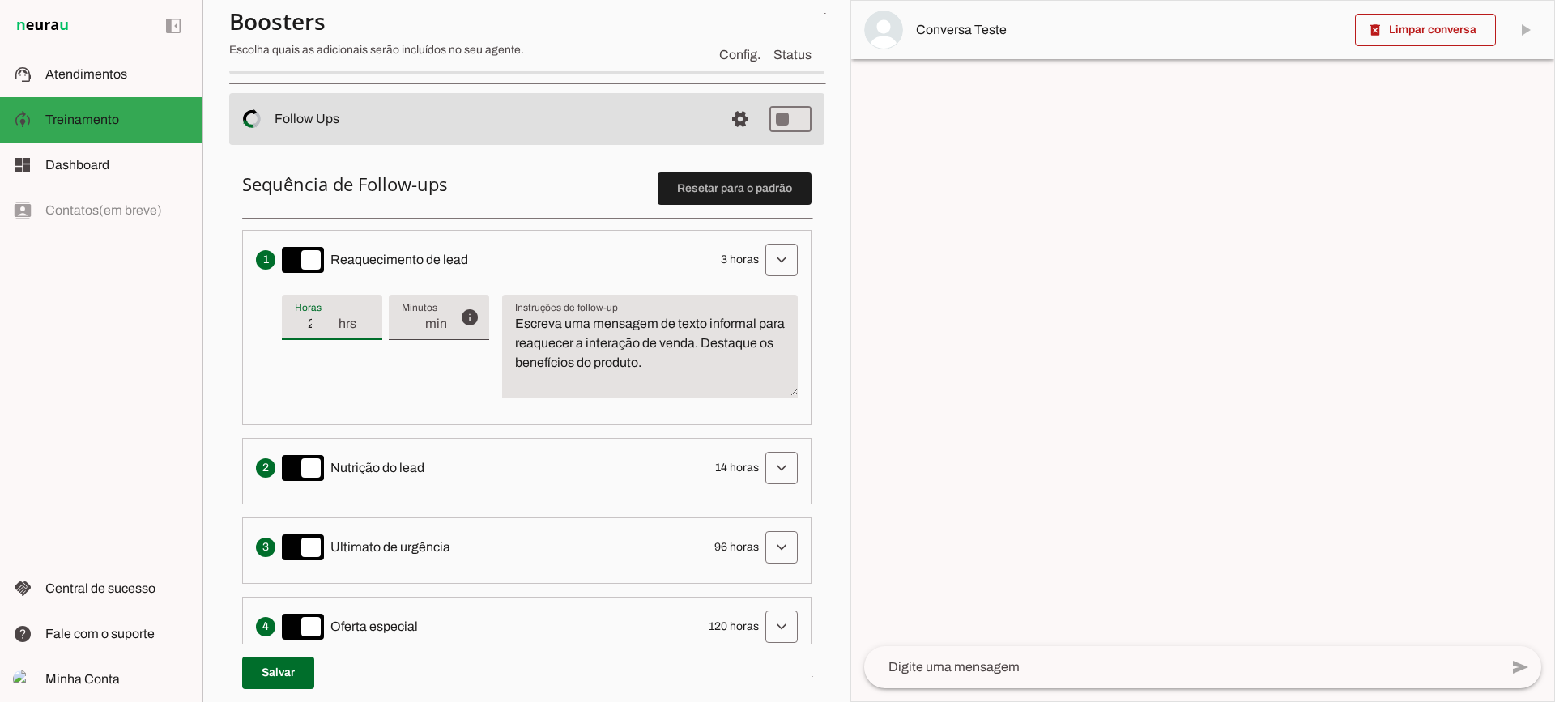
type input "2"
type md-filled-text-field "2"
click at [328, 330] on input "2" at bounding box center [316, 323] width 42 height 19
type input "1"
type md-filled-text-field "1"
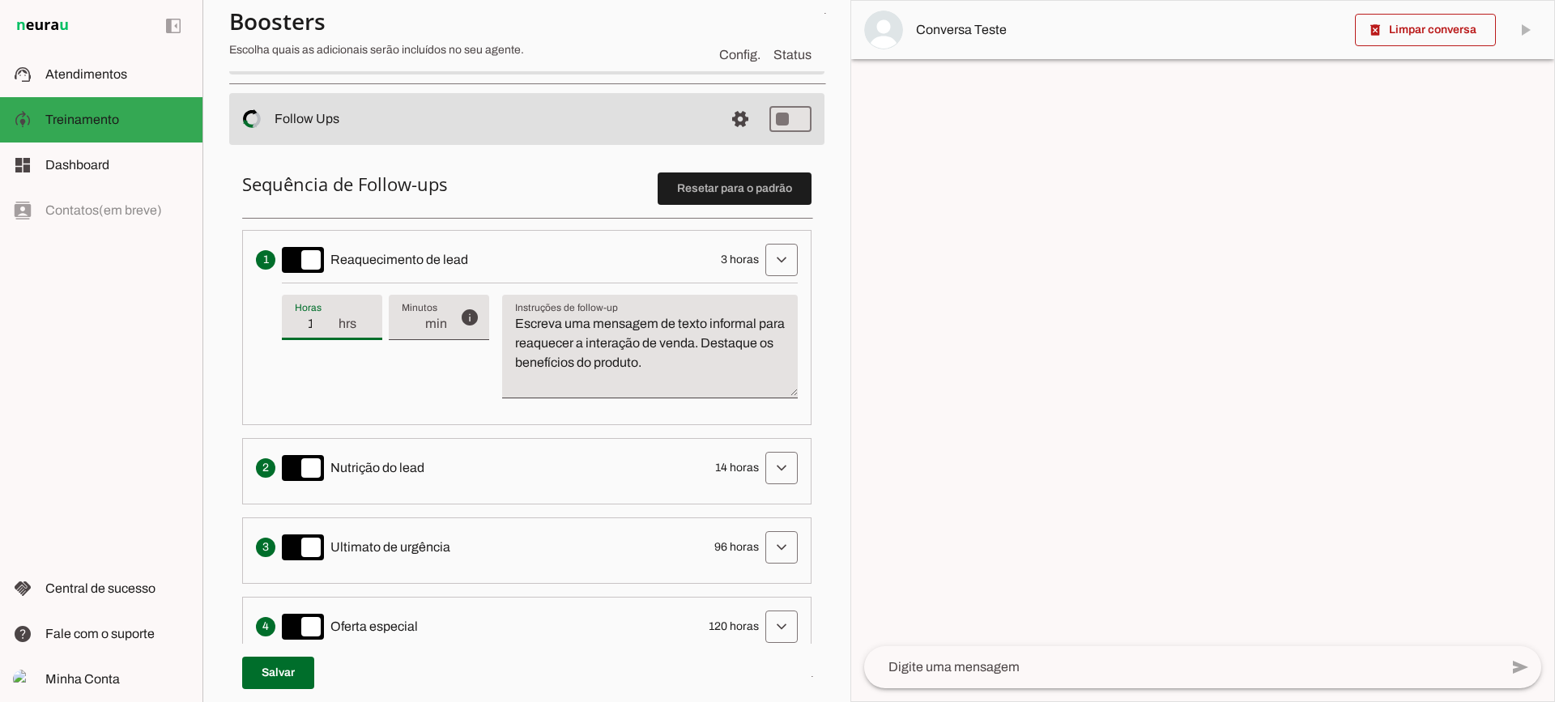
click at [328, 330] on input "1" at bounding box center [316, 323] width 42 height 19
type input "2"
type md-filled-text-field "2"
click at [332, 318] on input "2" at bounding box center [316, 323] width 42 height 19
type input "3"
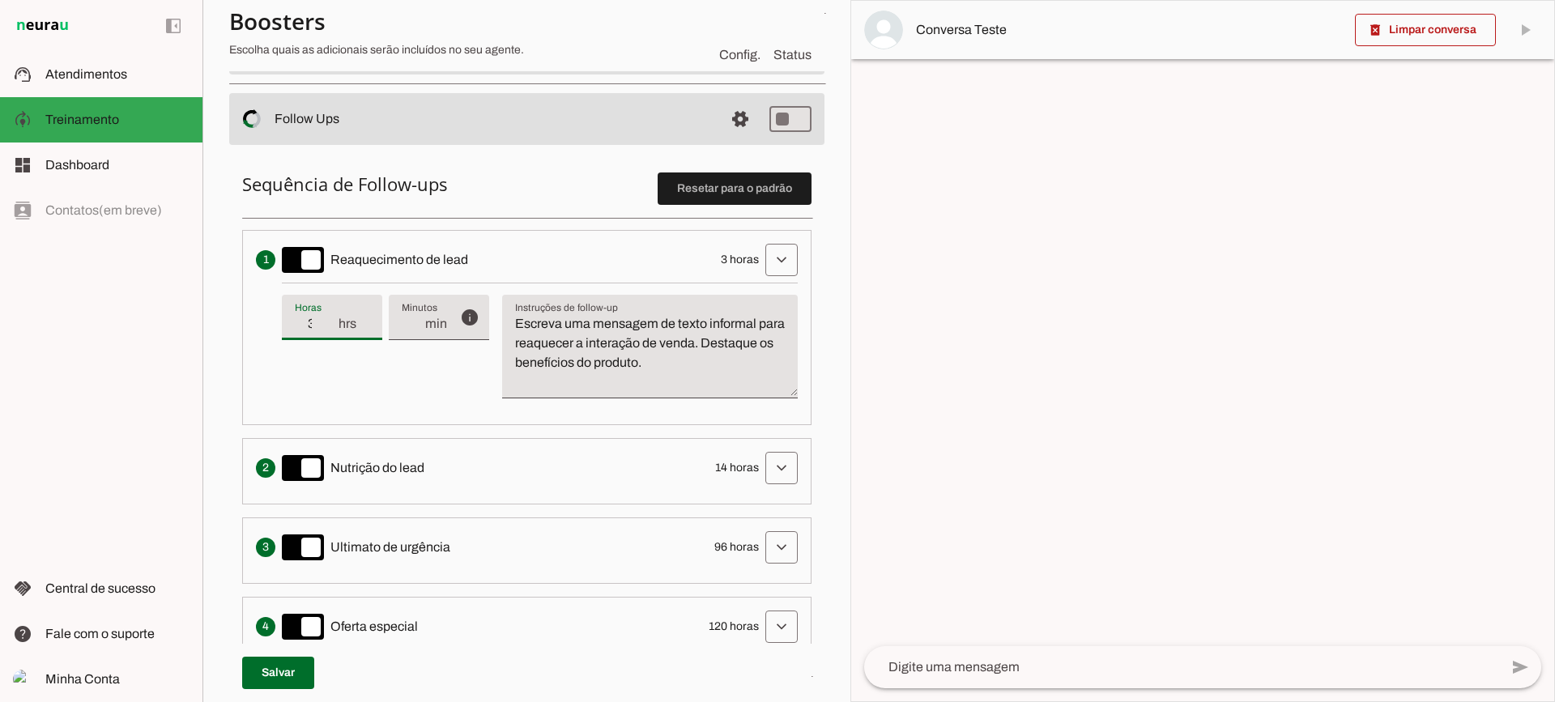
type md-filled-text-field "3"
click at [332, 318] on input "3" at bounding box center [316, 323] width 42 height 19
type input "4"
type md-filled-text-field "4"
click at [332, 318] on input "4" at bounding box center [316, 323] width 42 height 19
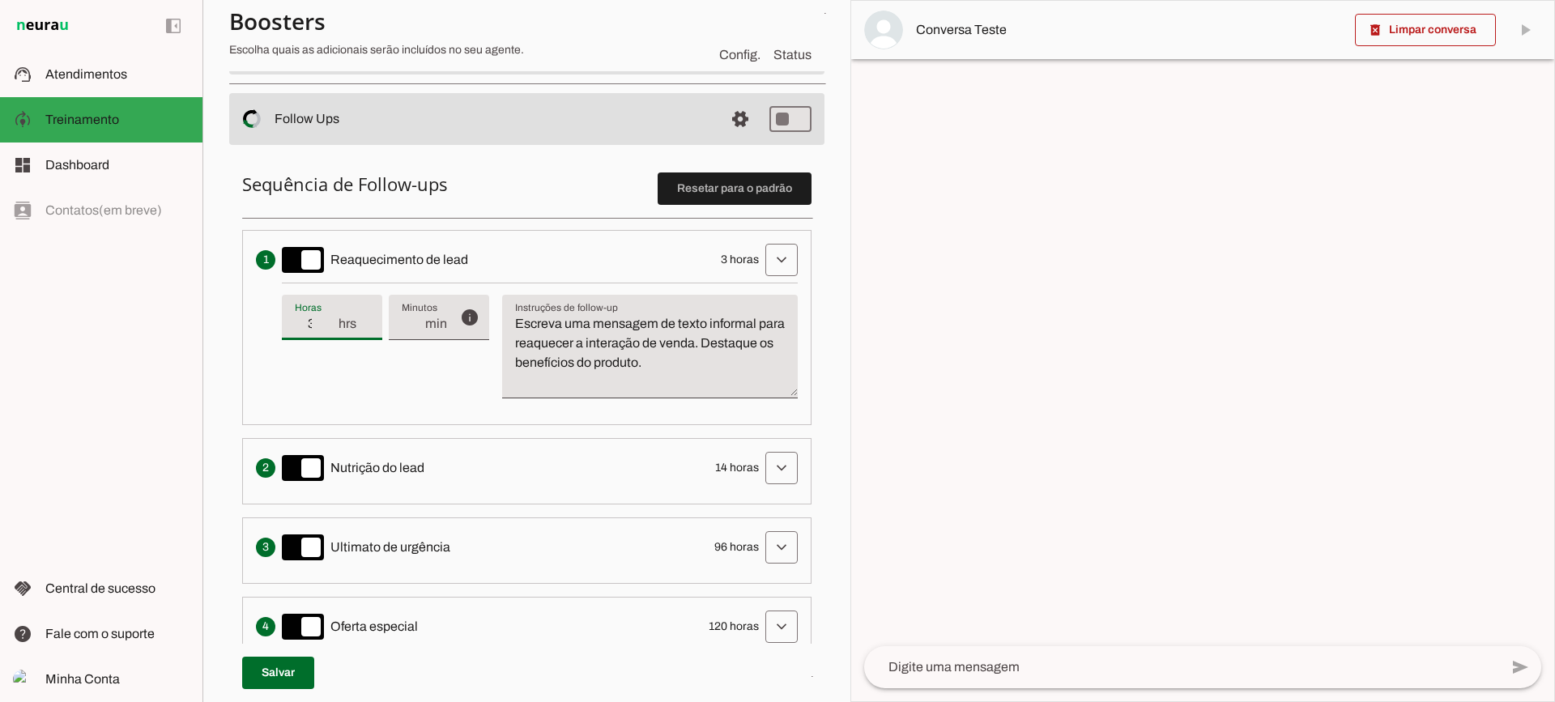
type input "3"
type md-filled-text-field "3"
click at [333, 330] on input "3" at bounding box center [316, 323] width 42 height 19
drag, startPoint x: 608, startPoint y: 336, endPoint x: 578, endPoint y: 324, distance: 31.6
click at [578, 324] on textarea "Escreva uma mensagem de texto informal para reaquecer a interação de venda. Des…" at bounding box center [650, 353] width 296 height 78
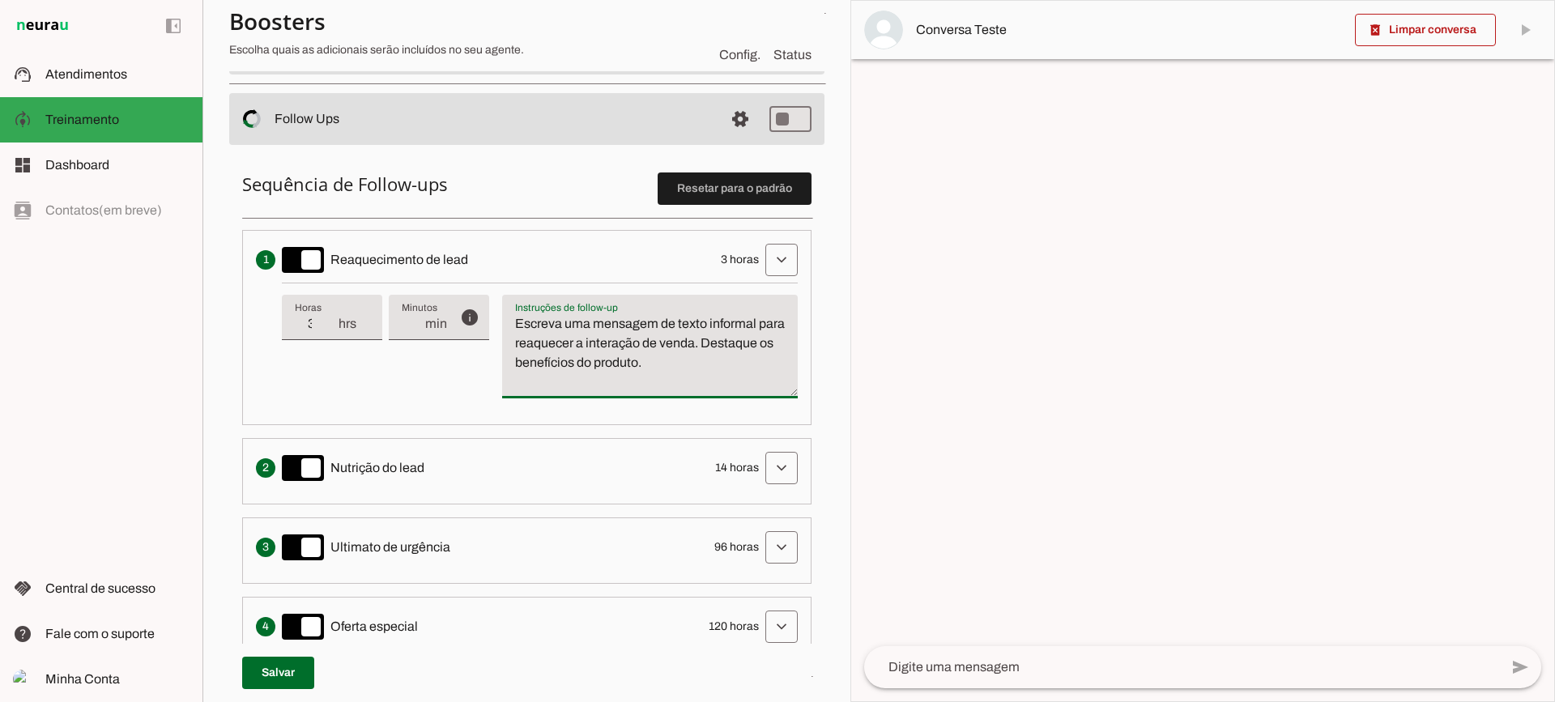
click at [744, 365] on textarea "Escreva uma mensagem de texto informal para reaquecer a interação de venda. Des…" at bounding box center [650, 353] width 296 height 78
drag, startPoint x: 677, startPoint y: 356, endPoint x: 487, endPoint y: 299, distance: 198.6
click at [487, 299] on div "info Tempo de atraso / inatividade O tempo de atraso é o tempo de inatividade d…" at bounding box center [540, 347] width 516 height 129
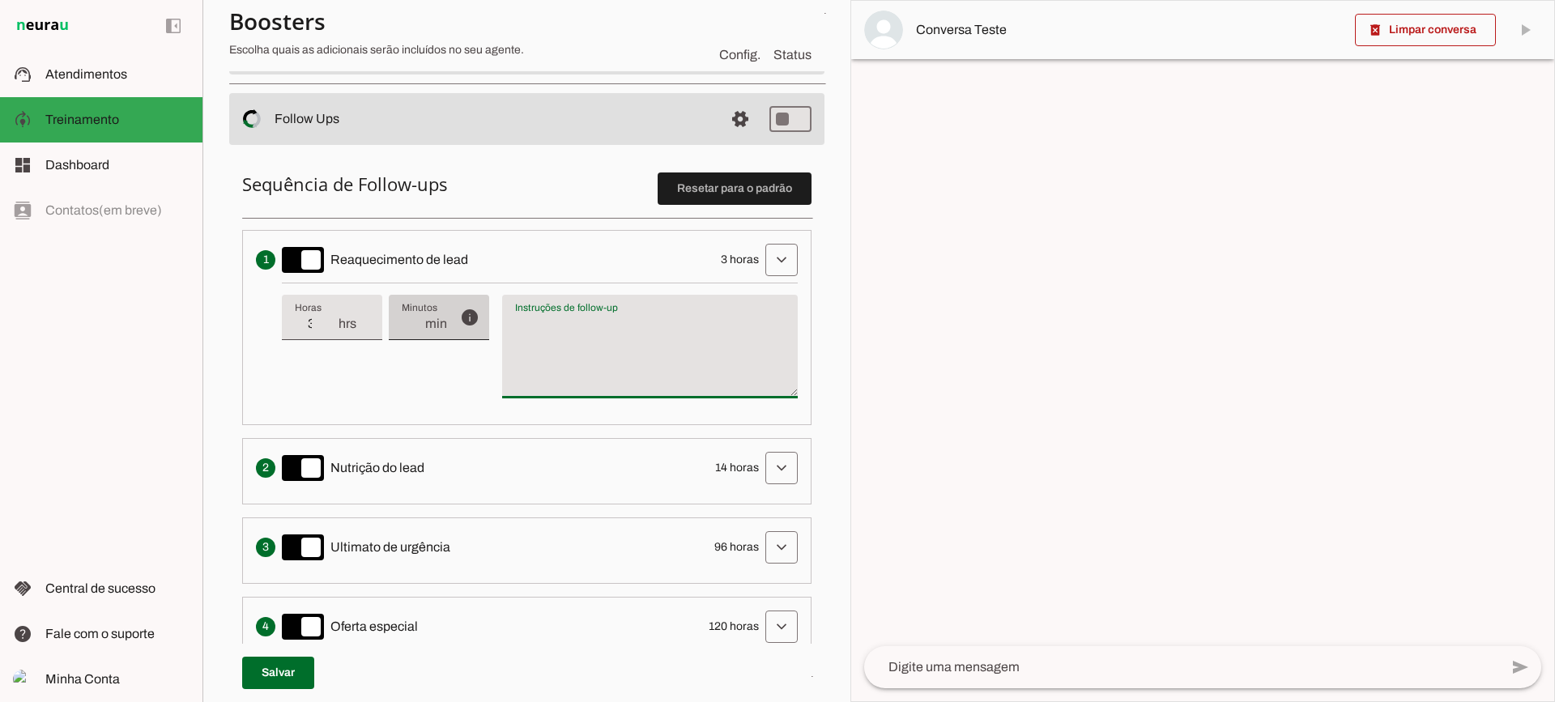
type textarea "Escreva uma mensagem de texto informal para reaquecer a interação de venda. Des…"
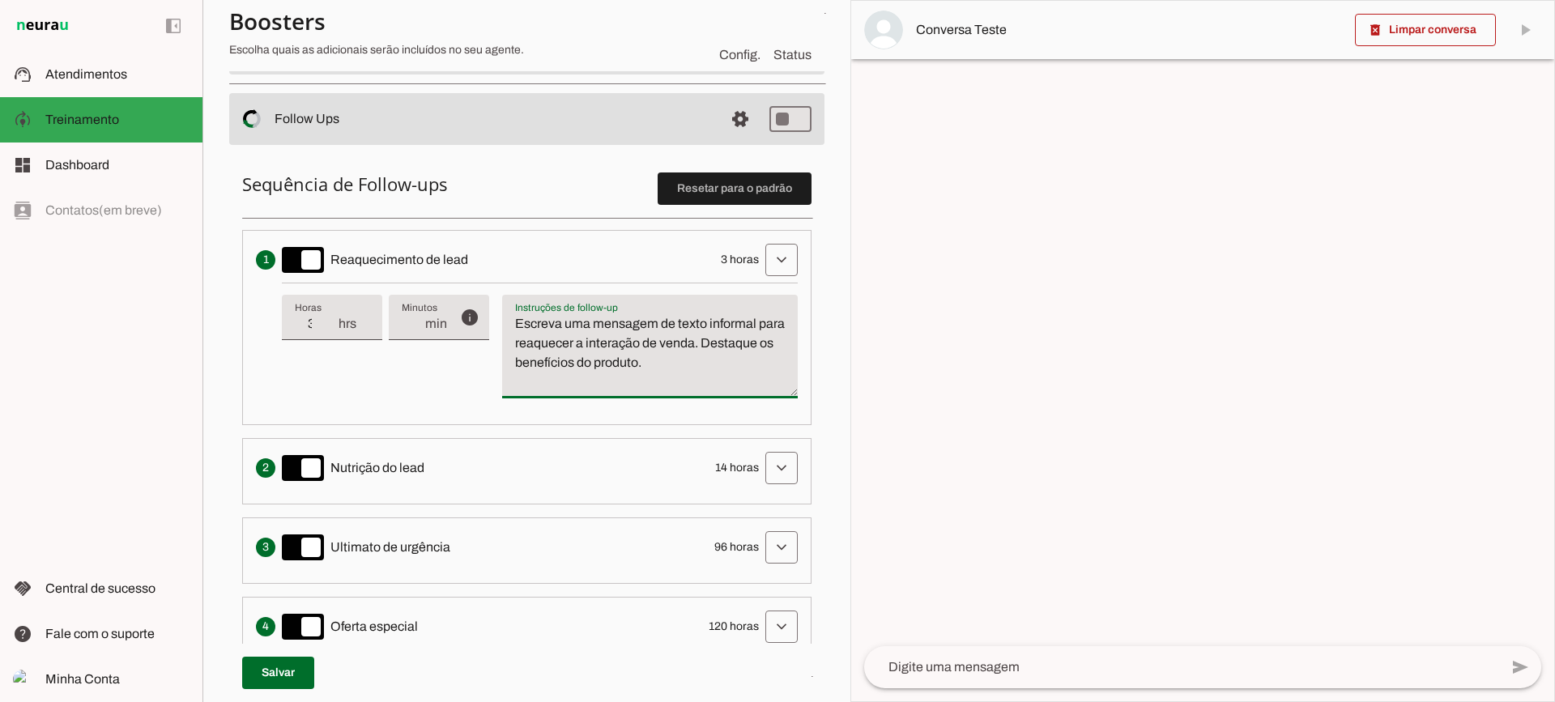
click at [582, 363] on textarea "Escreva uma mensagem de texto informal para reaquecer a interação de venda. Des…" at bounding box center [650, 353] width 296 height 78
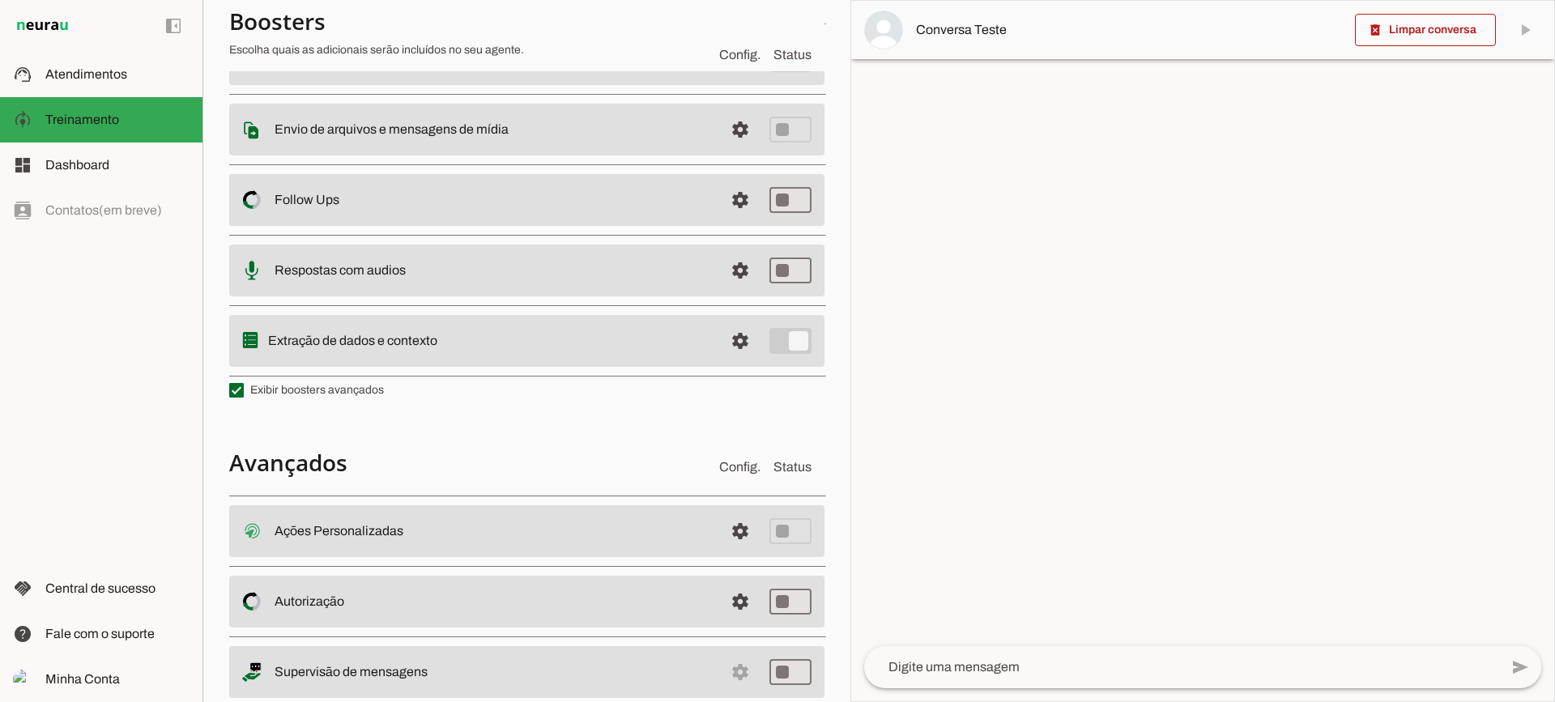
scroll to position [84, 0]
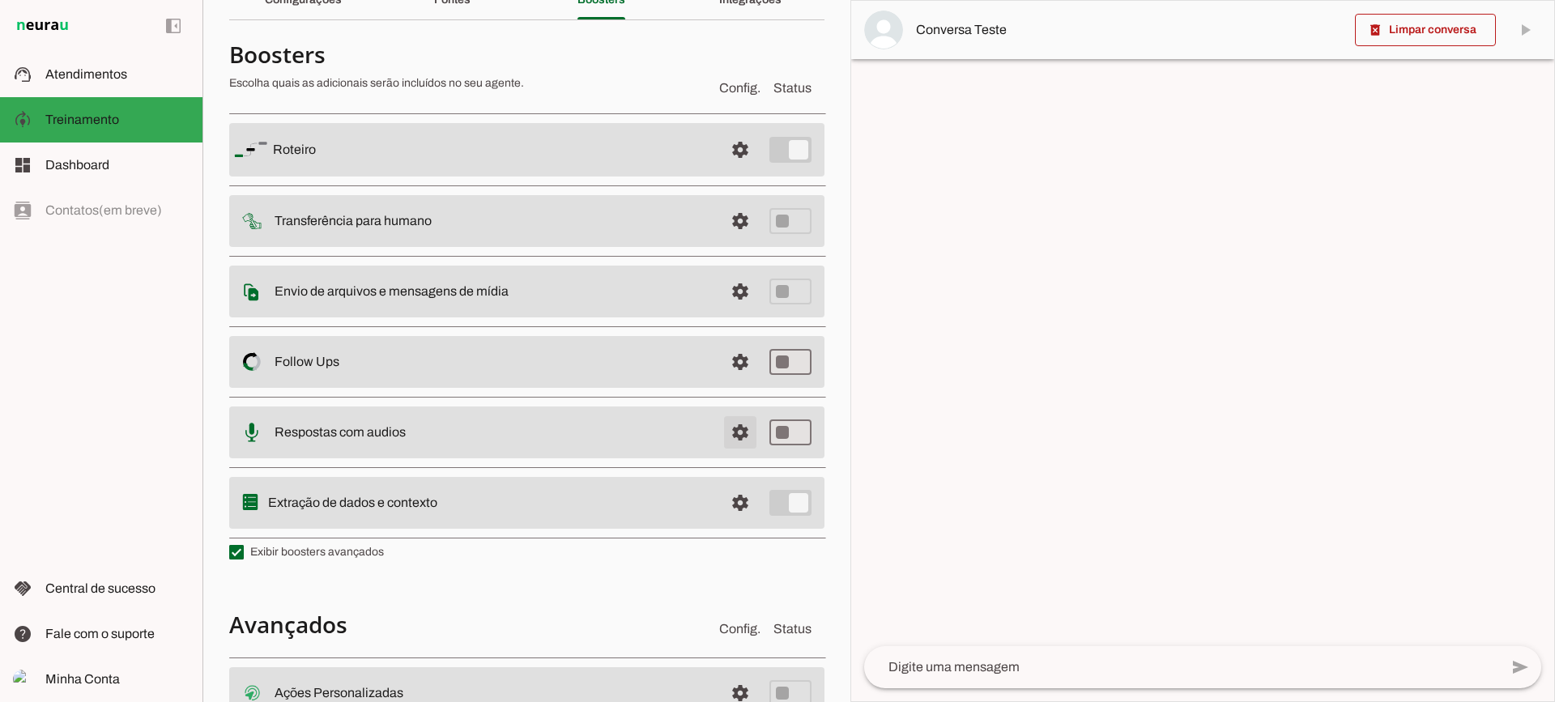
click at [739, 169] on span at bounding box center [740, 149] width 39 height 39
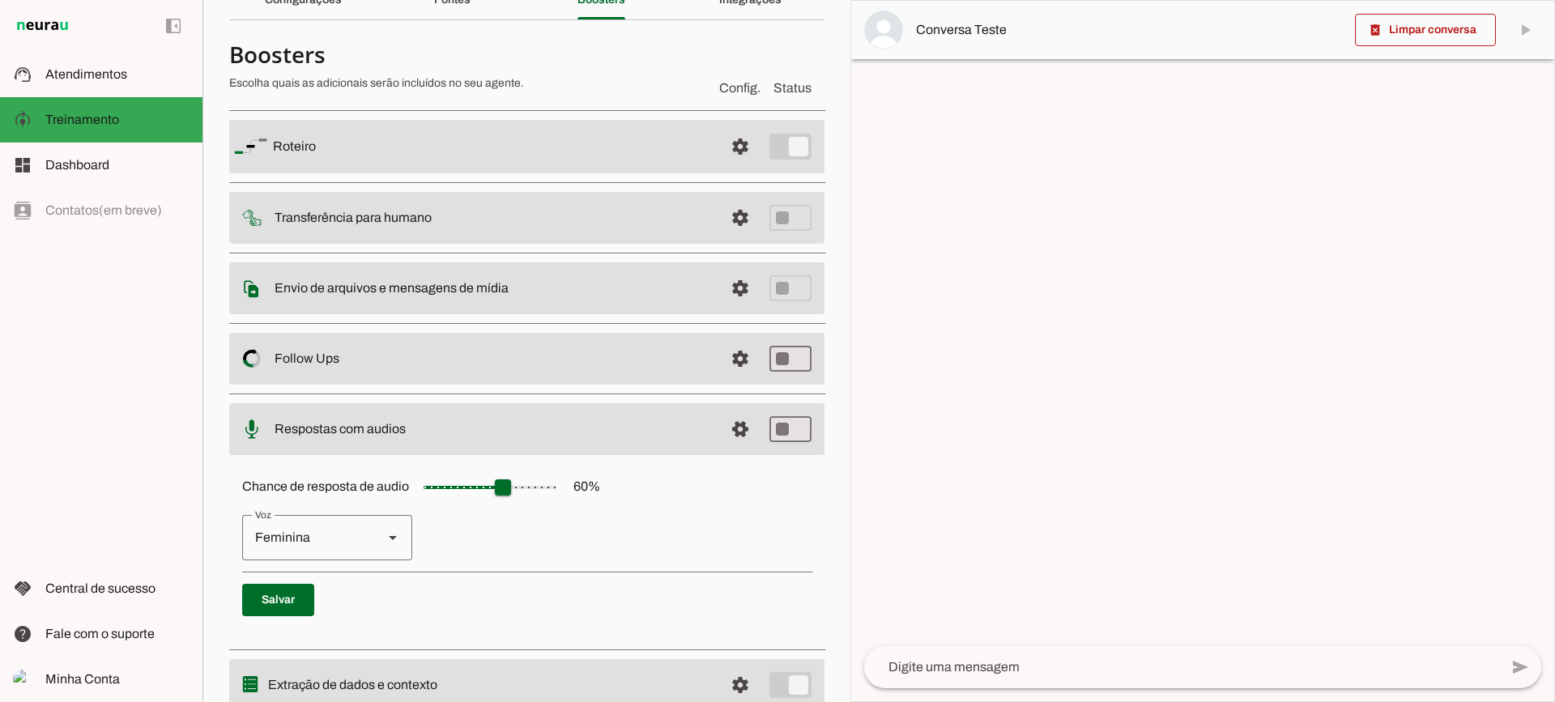
scroll to position [246, 0]
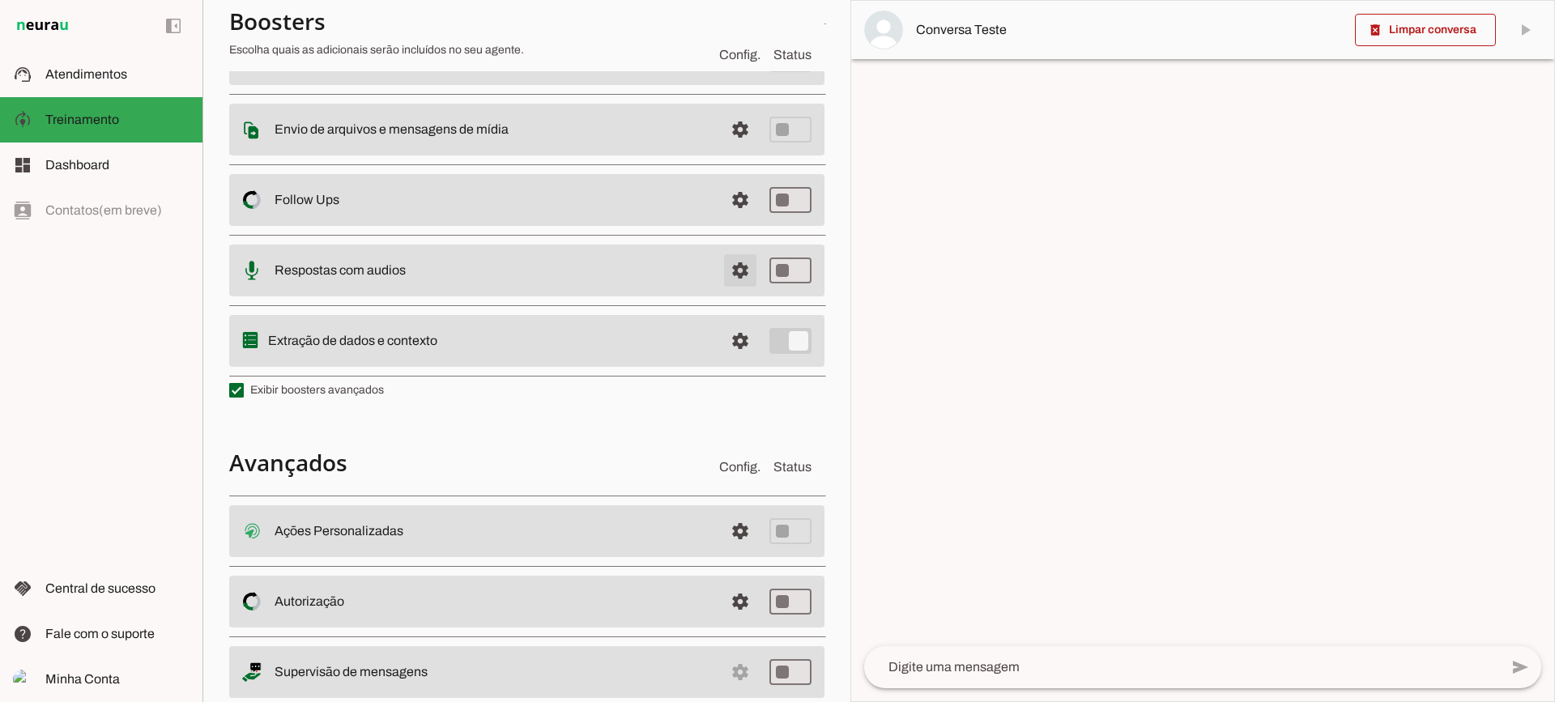
scroll to position [249, 0]
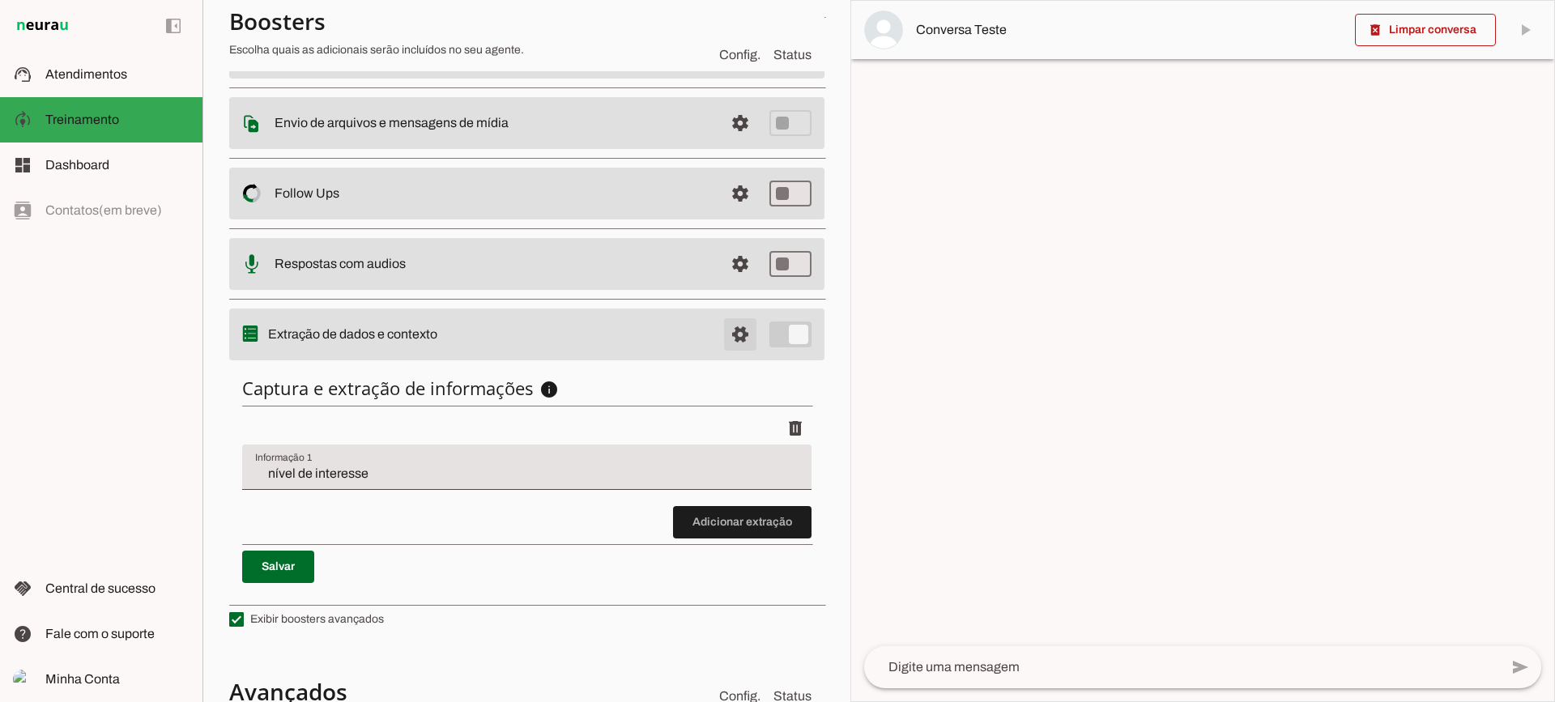
scroll to position [246, 0]
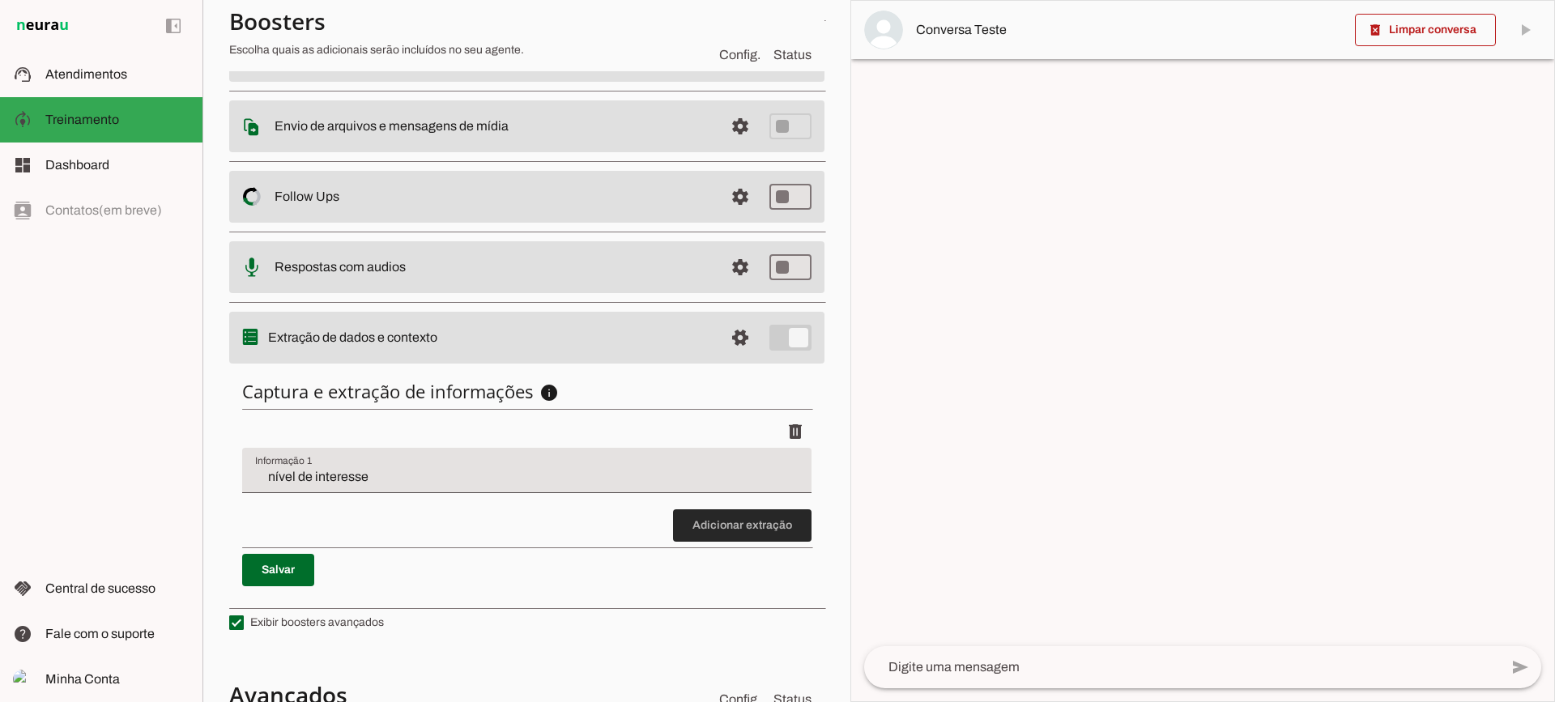
click at [727, 534] on span at bounding box center [742, 525] width 139 height 39
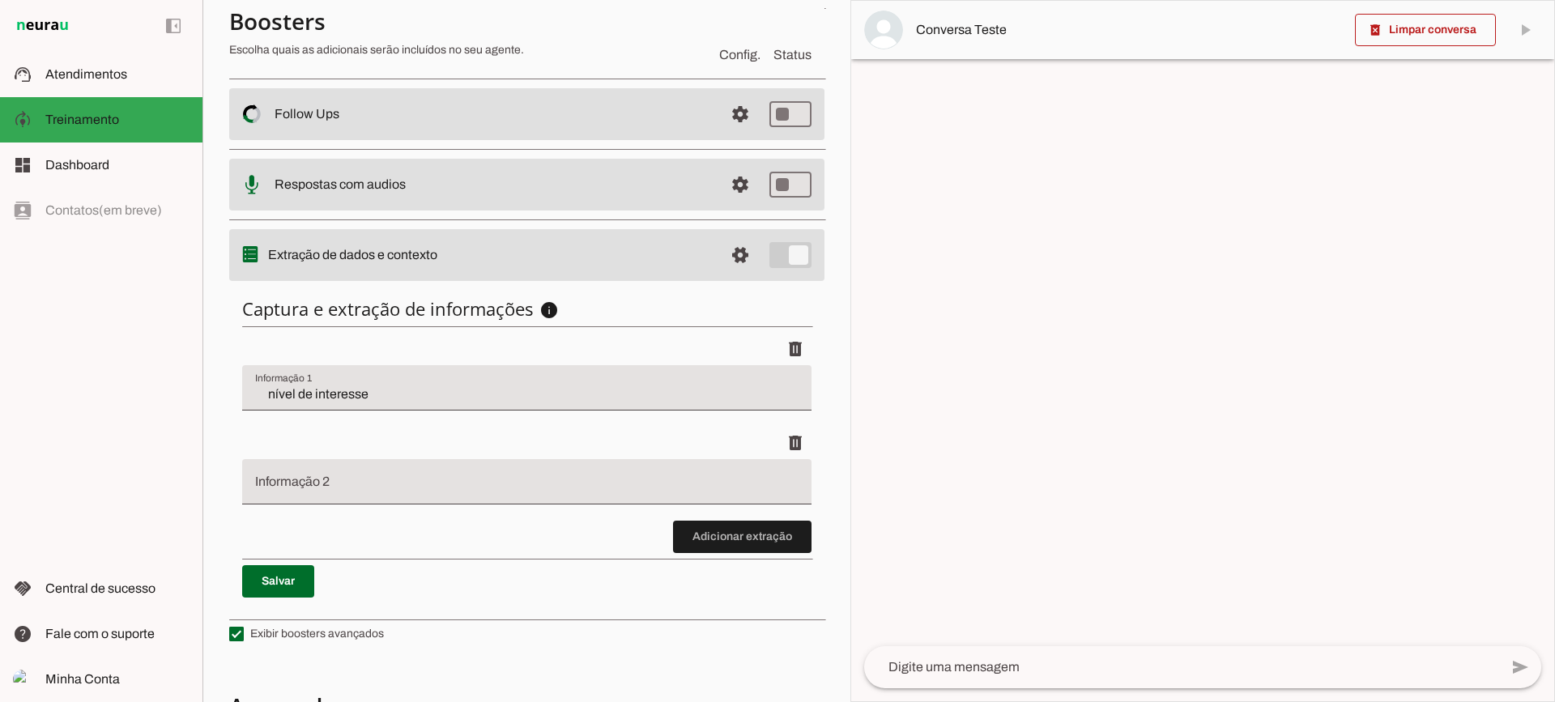
scroll to position [489, 0]
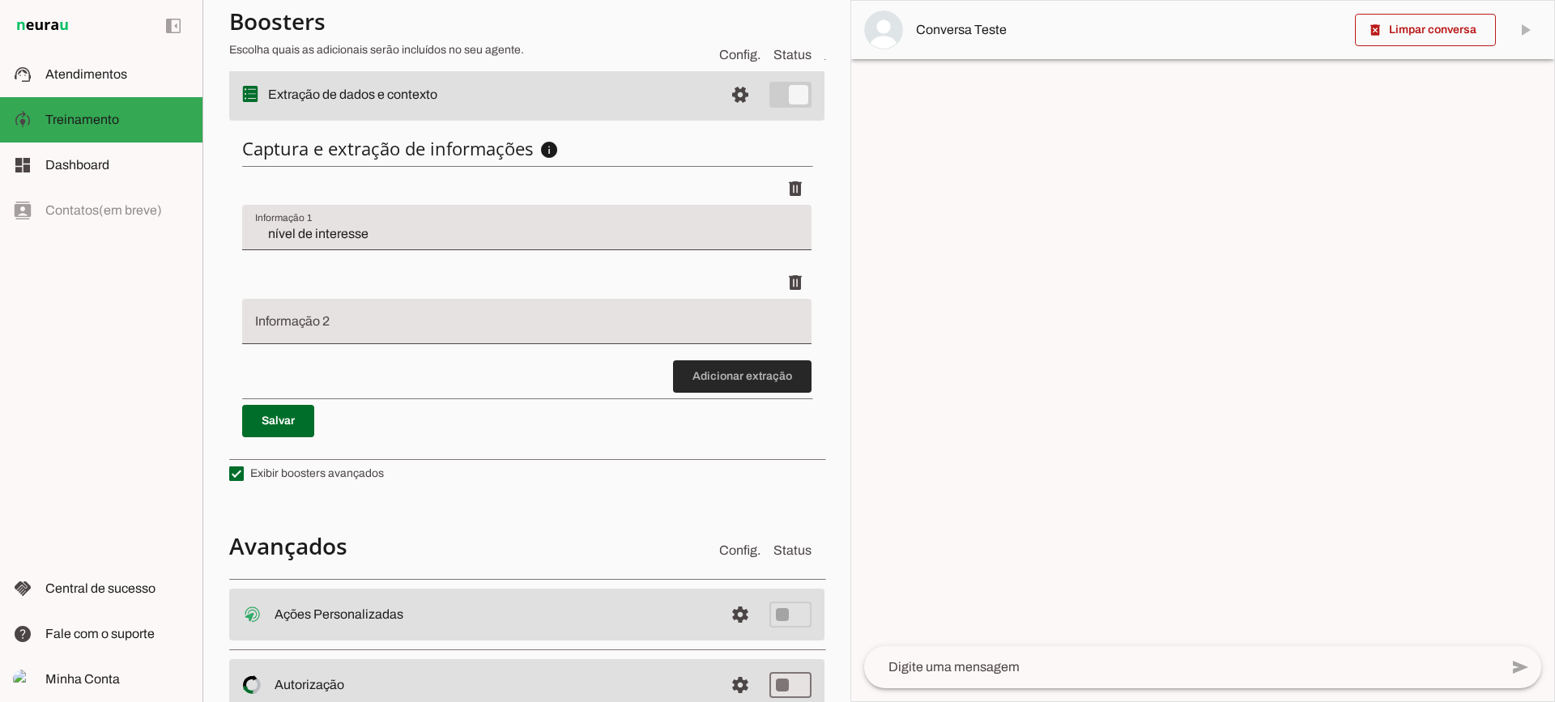
click at [714, 373] on span at bounding box center [742, 376] width 139 height 39
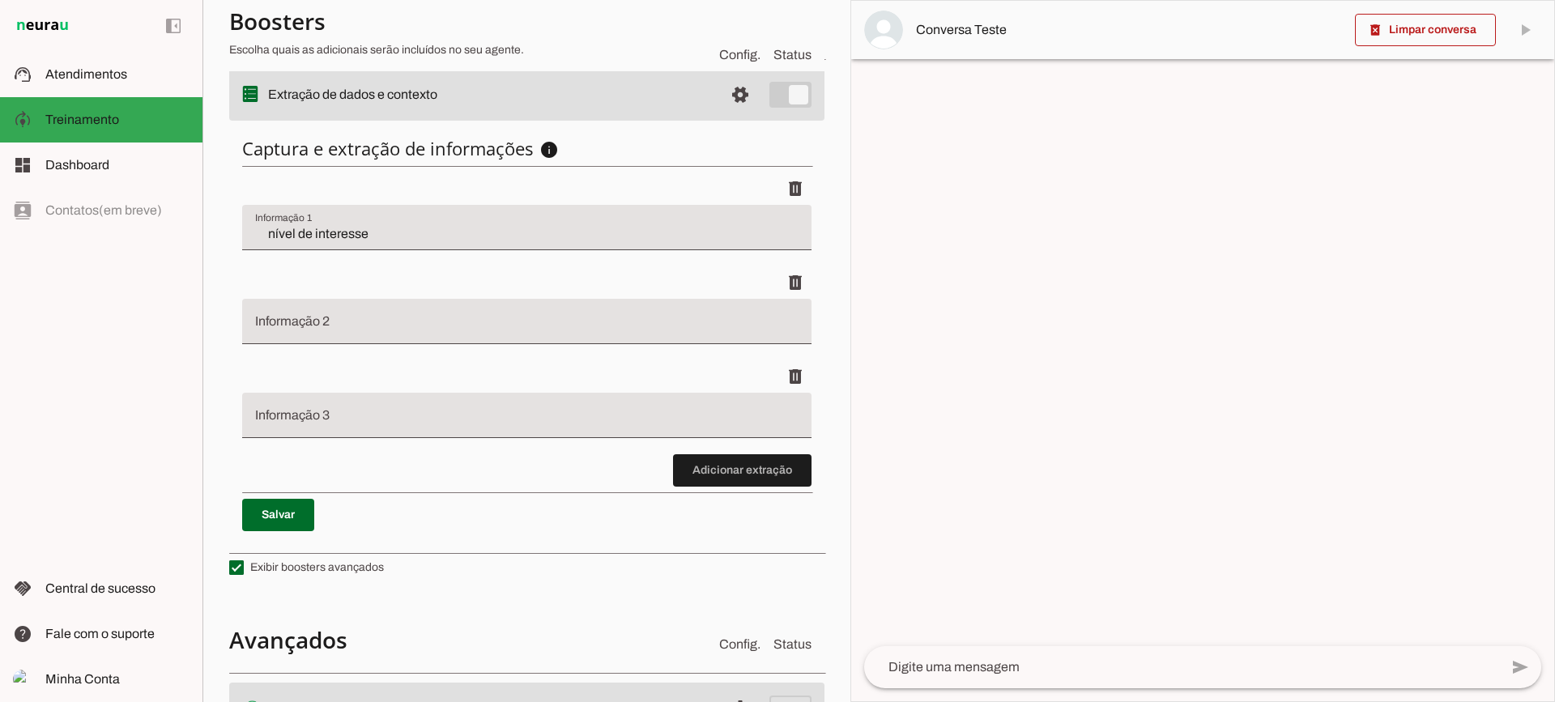
click at [753, 456] on span at bounding box center [742, 470] width 139 height 39
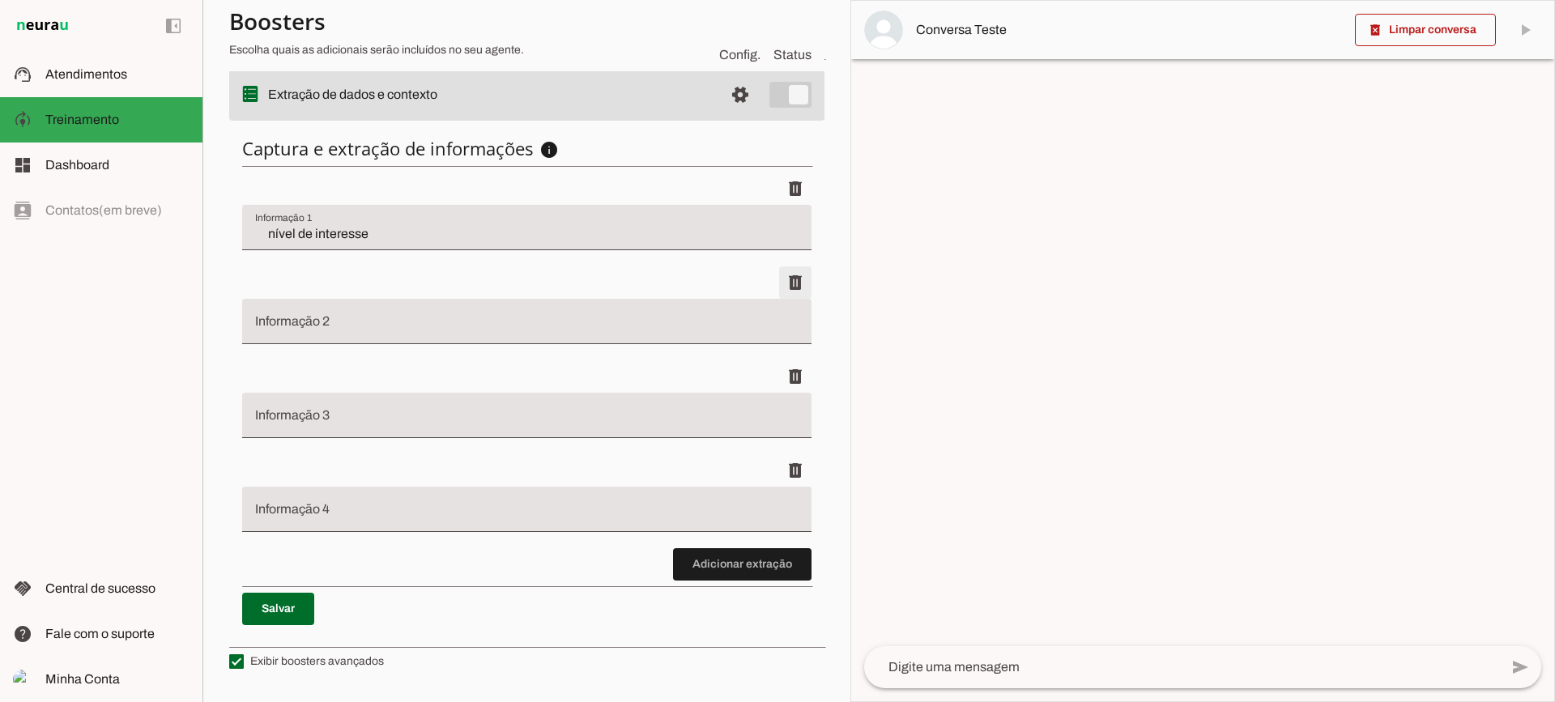
click at [783, 208] on span at bounding box center [795, 188] width 39 height 39
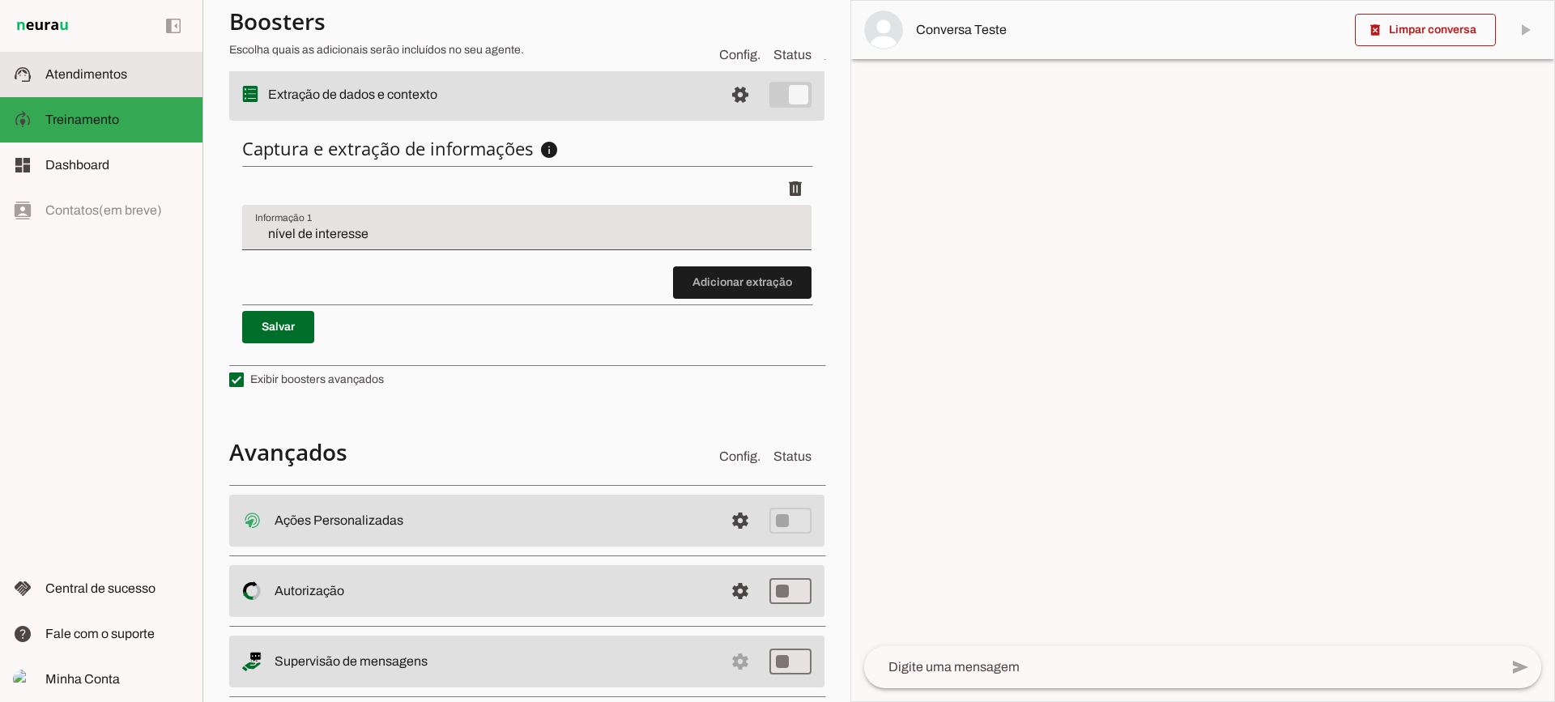
click at [187, 69] on slot at bounding box center [117, 74] width 144 height 19
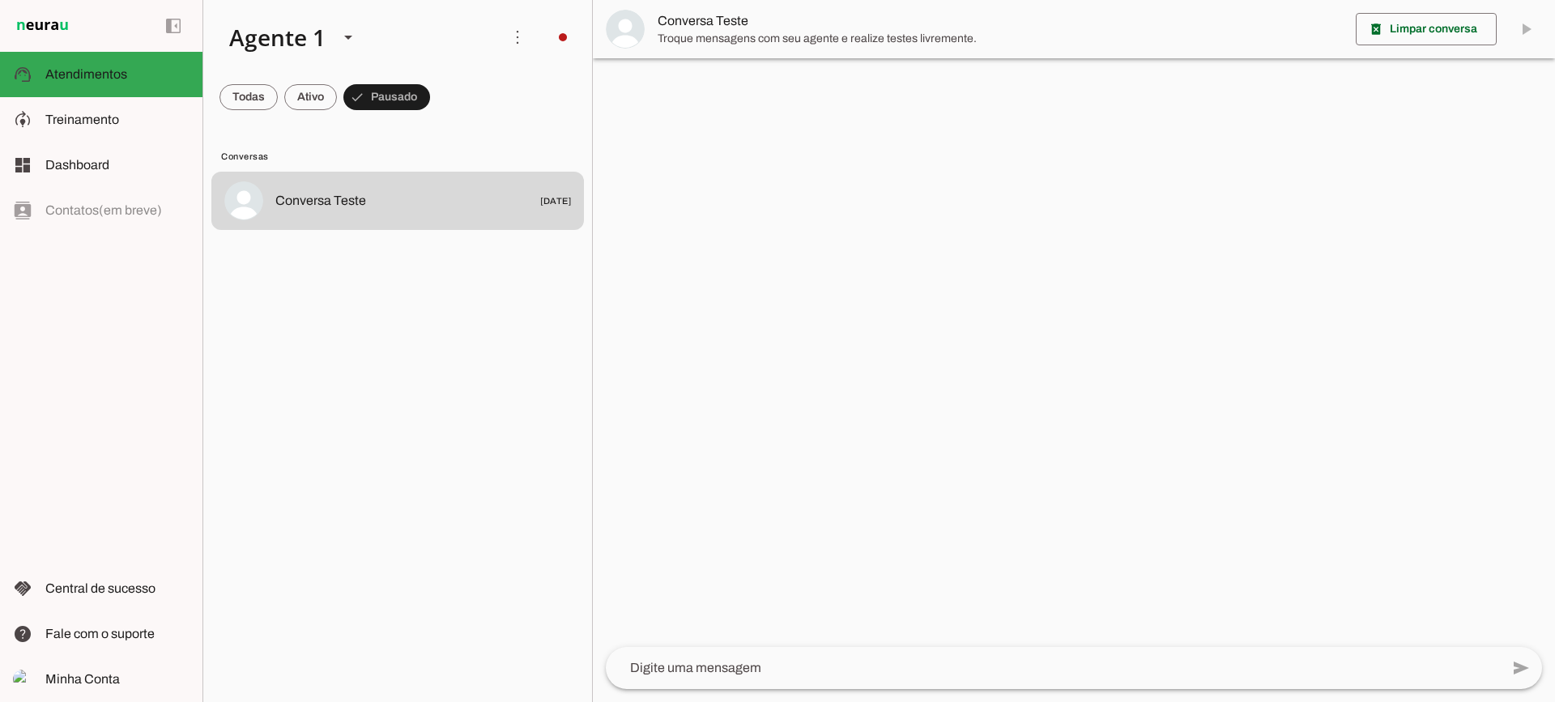
click at [718, 5] on md-item "Conversa Teste" at bounding box center [1074, 29] width 962 height 58
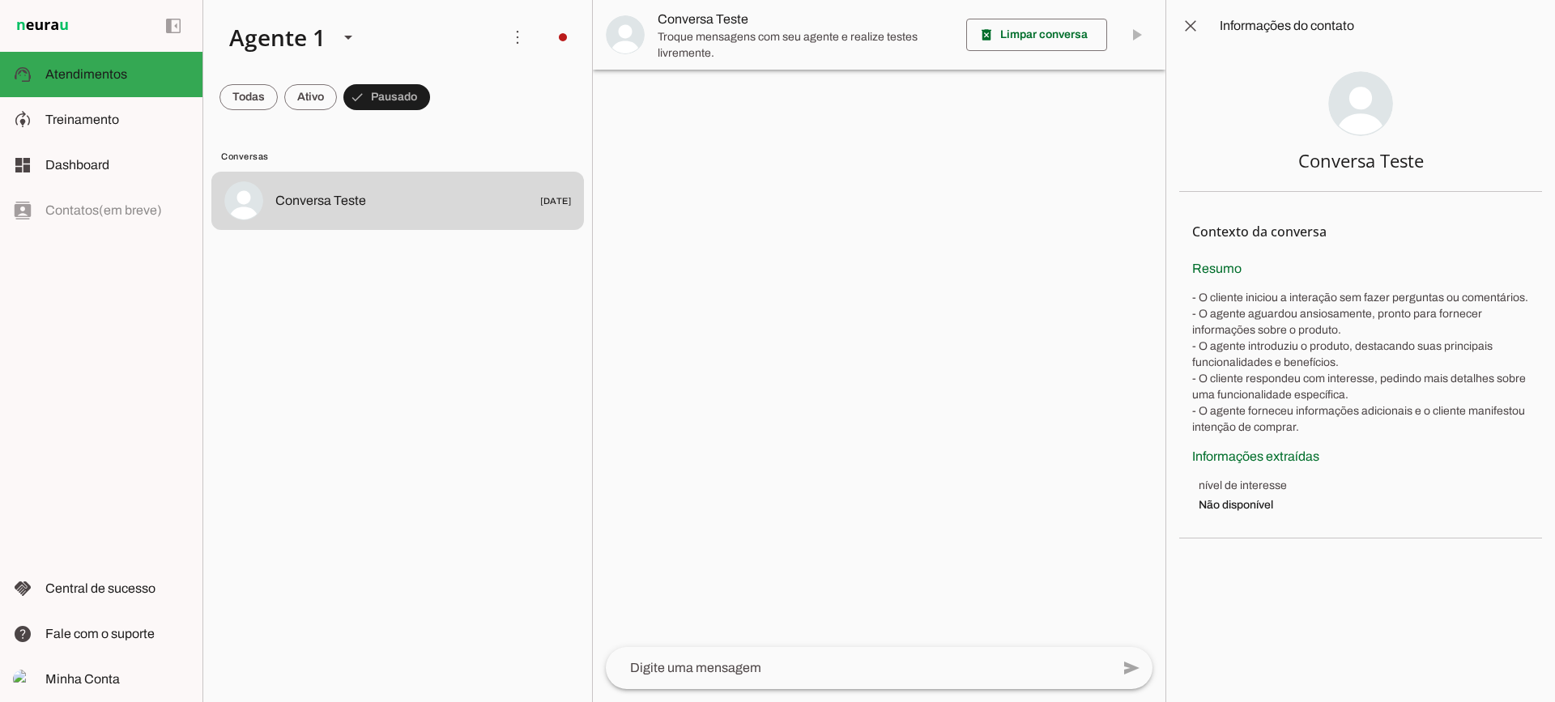
click at [710, 24] on span "Conversa Teste" at bounding box center [806, 19] width 296 height 19
click at [78, 117] on span "Treinamento" at bounding box center [82, 120] width 74 height 14
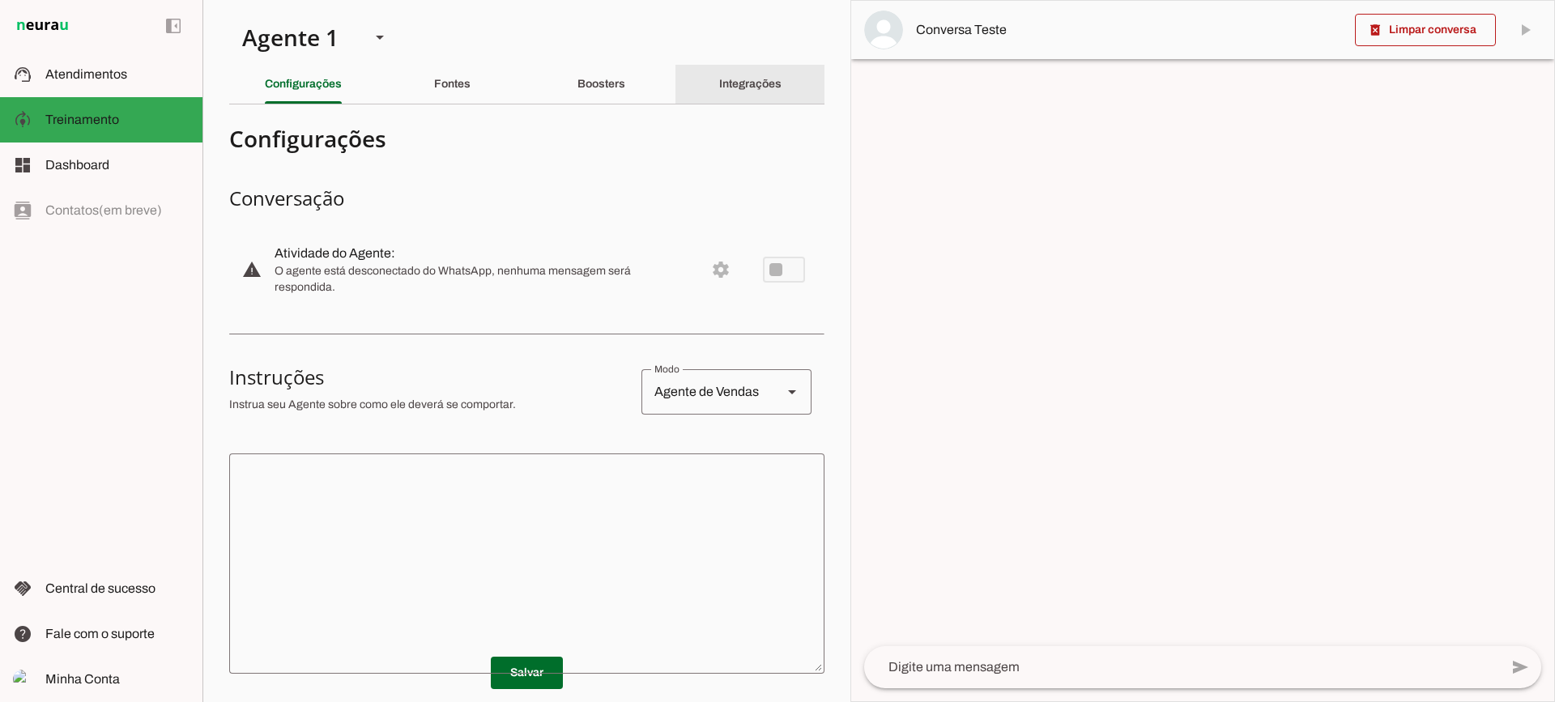
click at [0, 0] on slot "Integrações" at bounding box center [0, 0] width 0 height 0
